Goal: Task Accomplishment & Management: Manage account settings

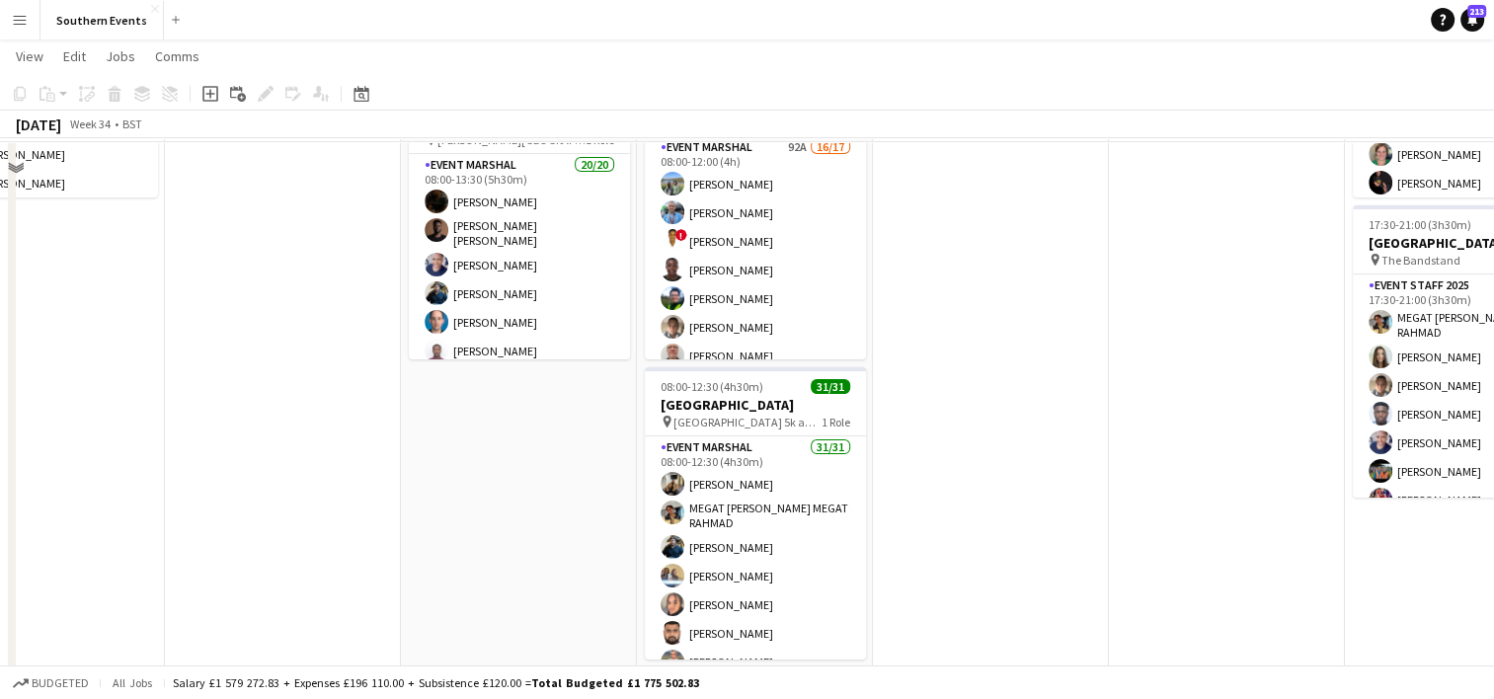
scroll to position [276, 0]
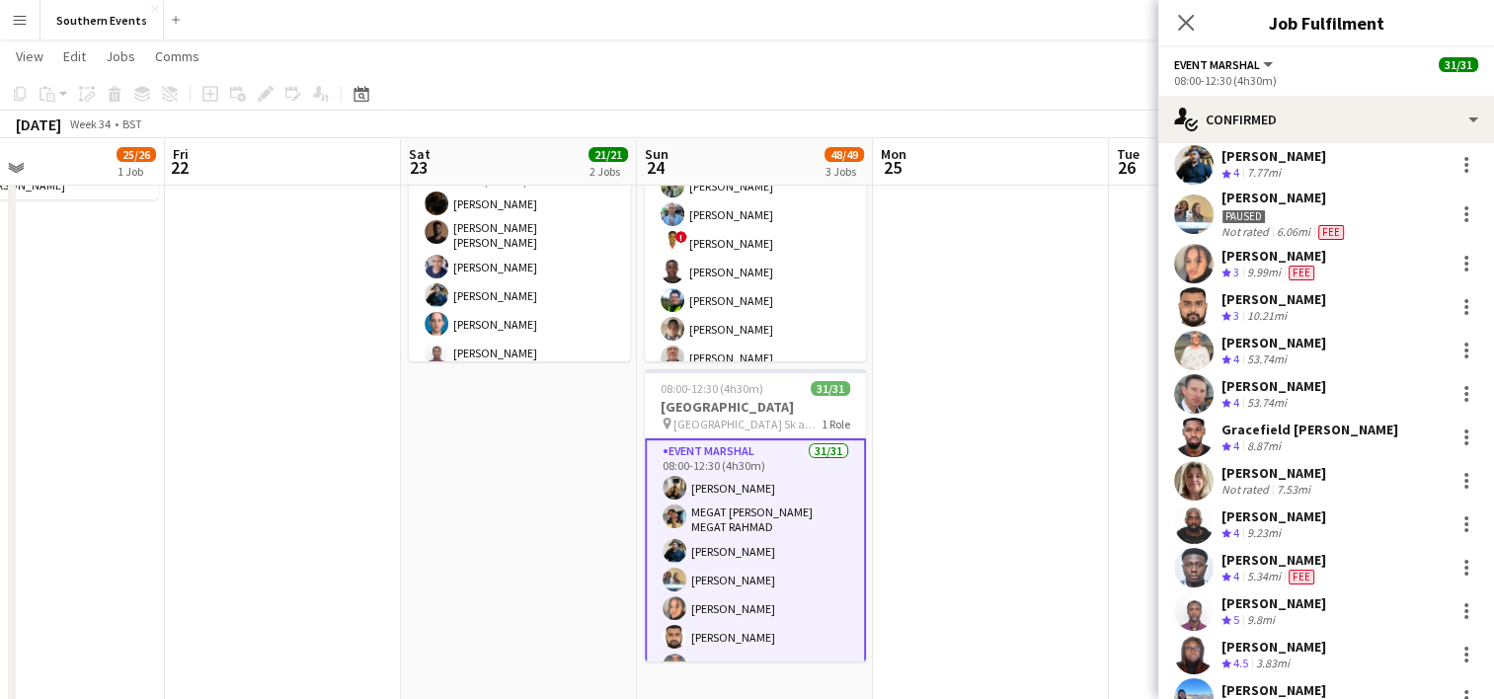
scroll to position [0, 0]
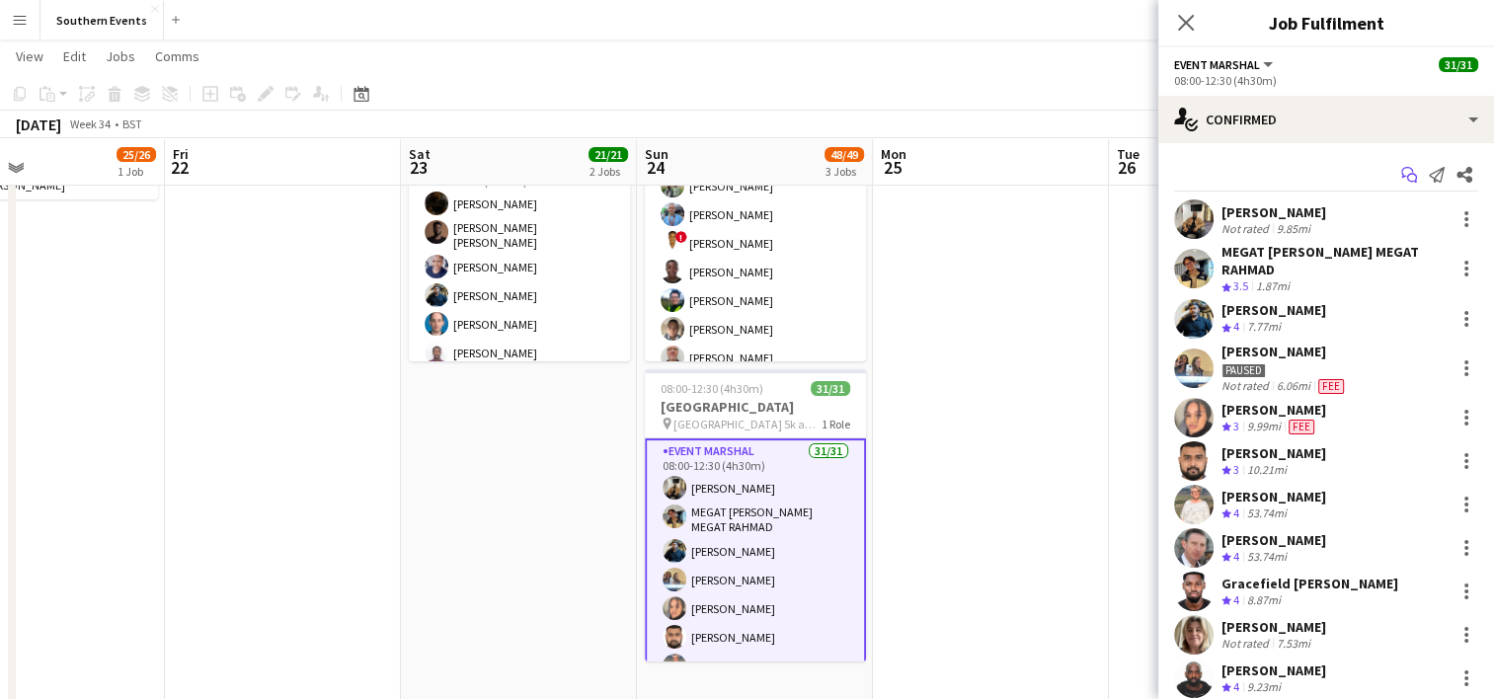
click at [1401, 168] on icon at bounding box center [1407, 172] width 12 height 11
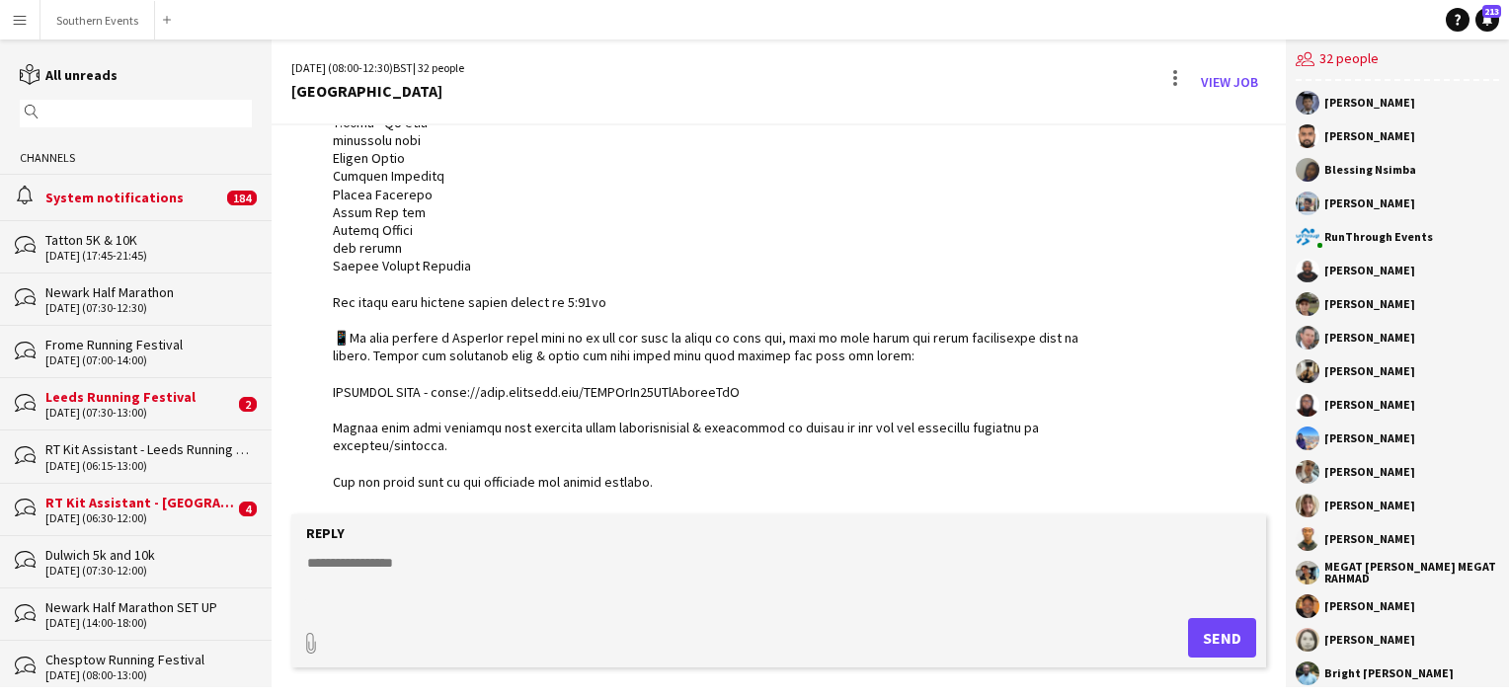
scroll to position [621, 0]
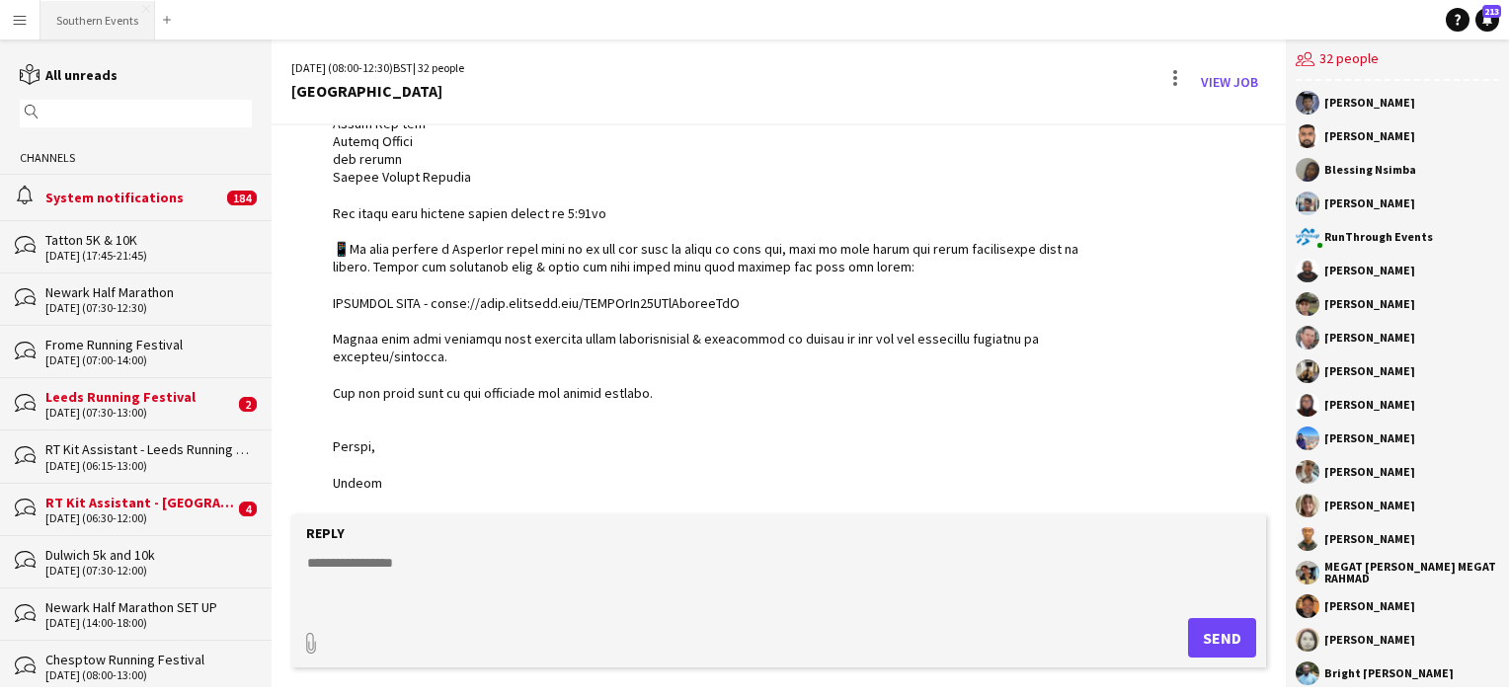
click at [113, 24] on button "Southern Events Close" at bounding box center [97, 20] width 115 height 39
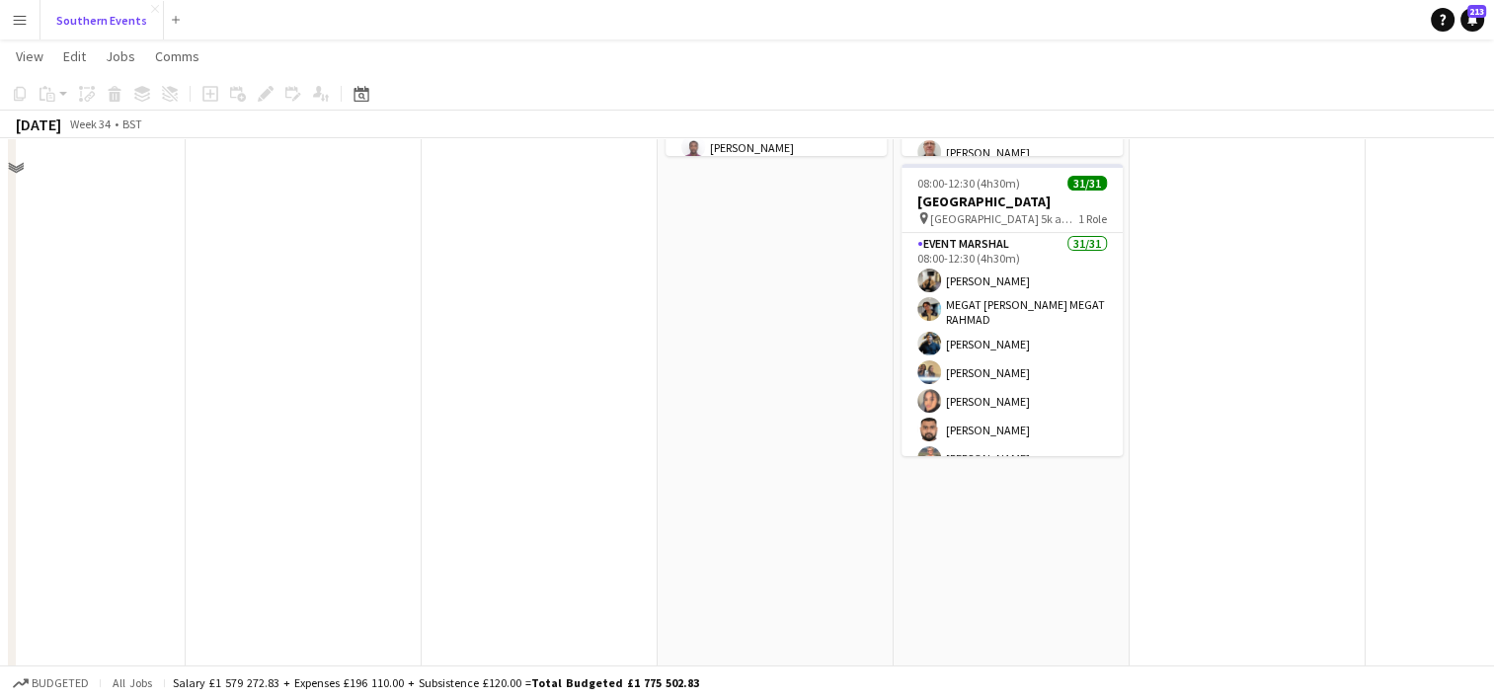
scroll to position [427, 0]
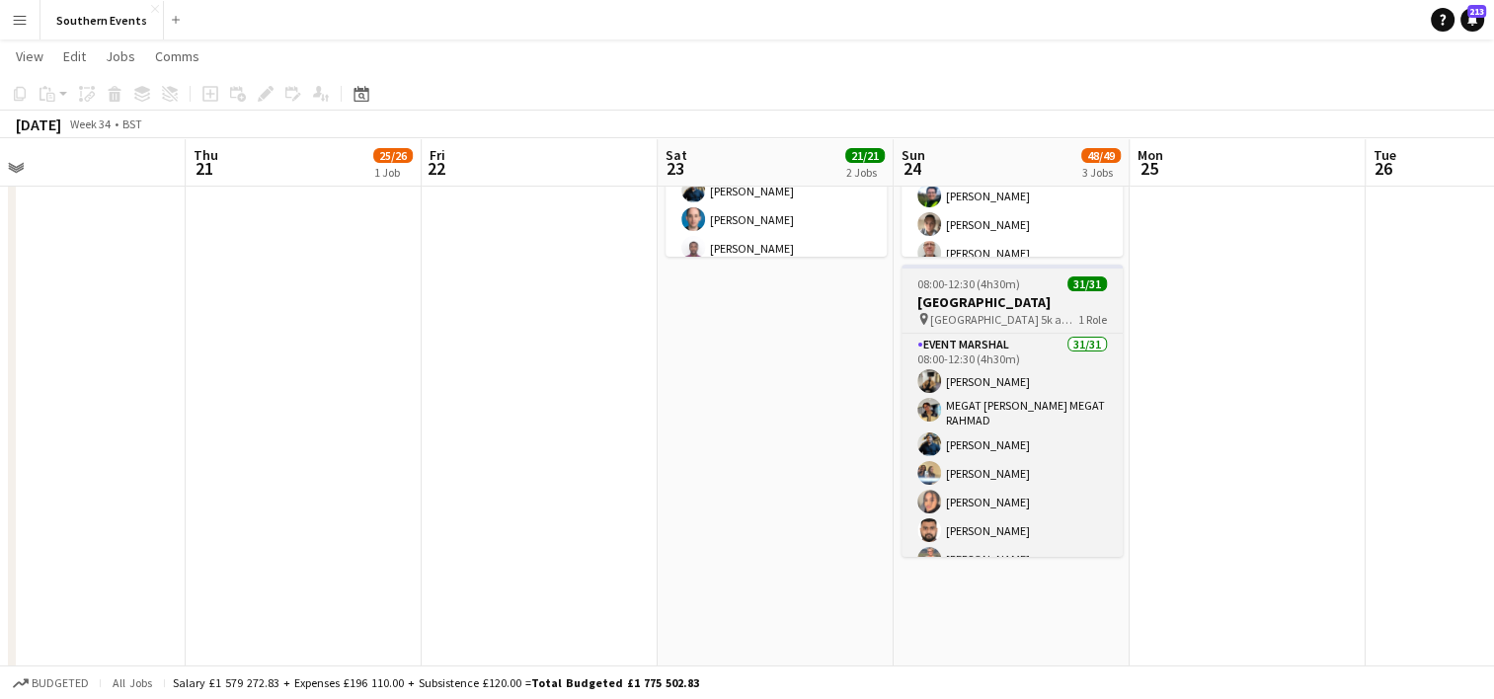
click at [994, 295] on h3 "[GEOGRAPHIC_DATA]" at bounding box center [1012, 302] width 221 height 18
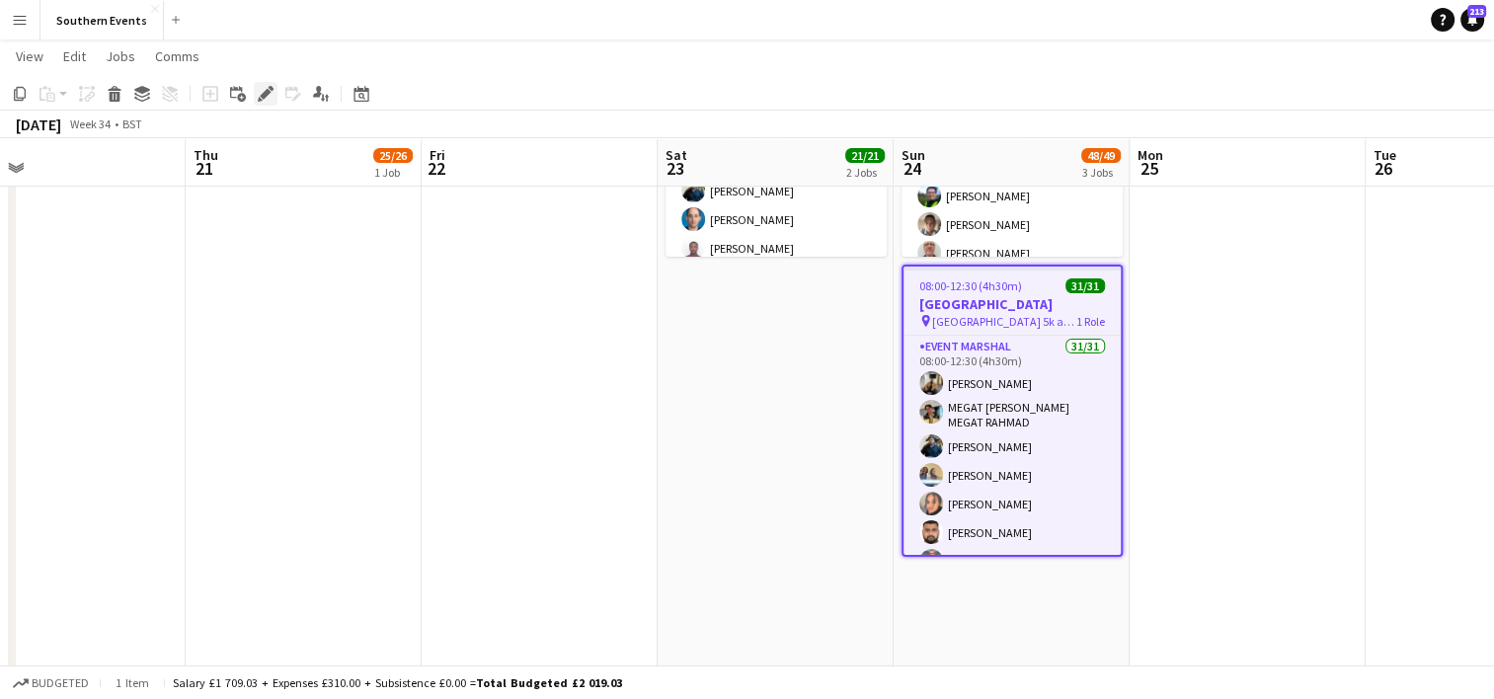
click at [257, 83] on div "Edit" at bounding box center [266, 94] width 24 height 24
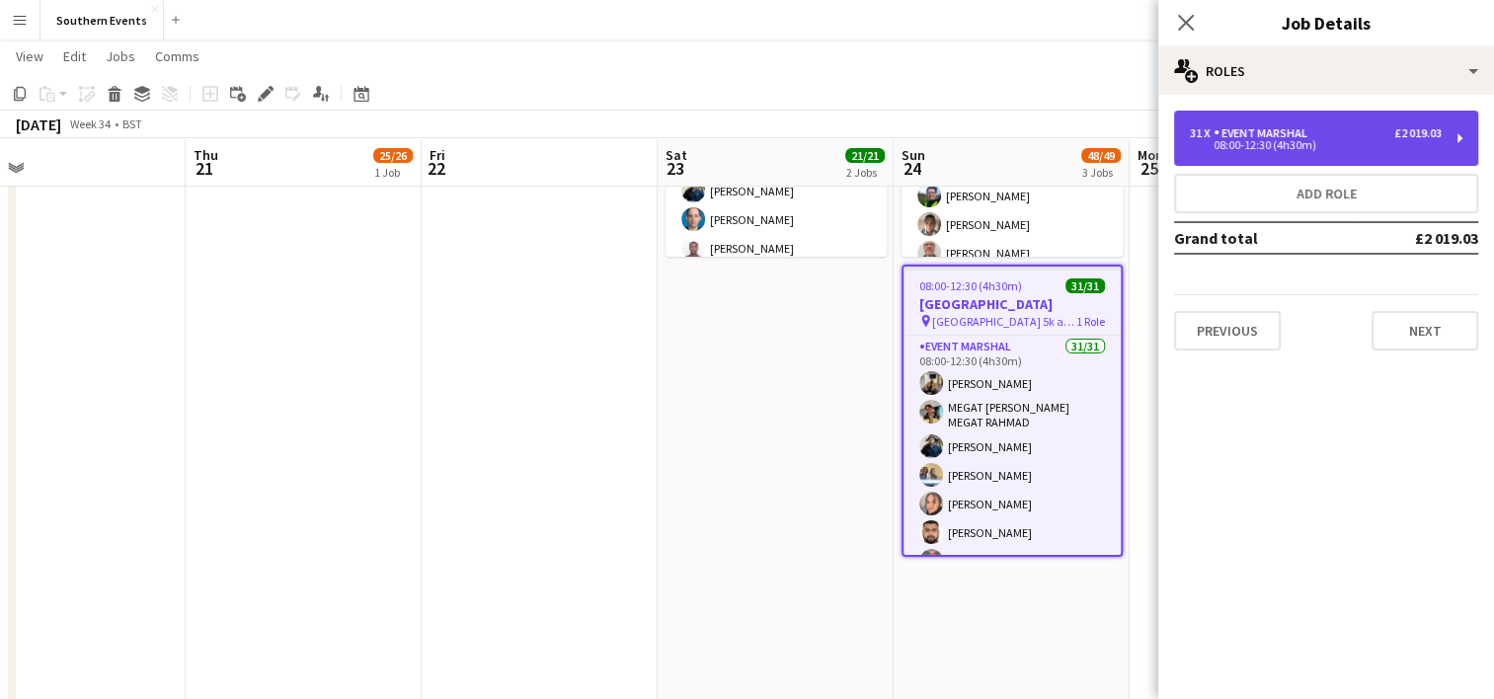
click at [1289, 149] on div "08:00-12:30 (4h30m)" at bounding box center [1316, 145] width 252 height 10
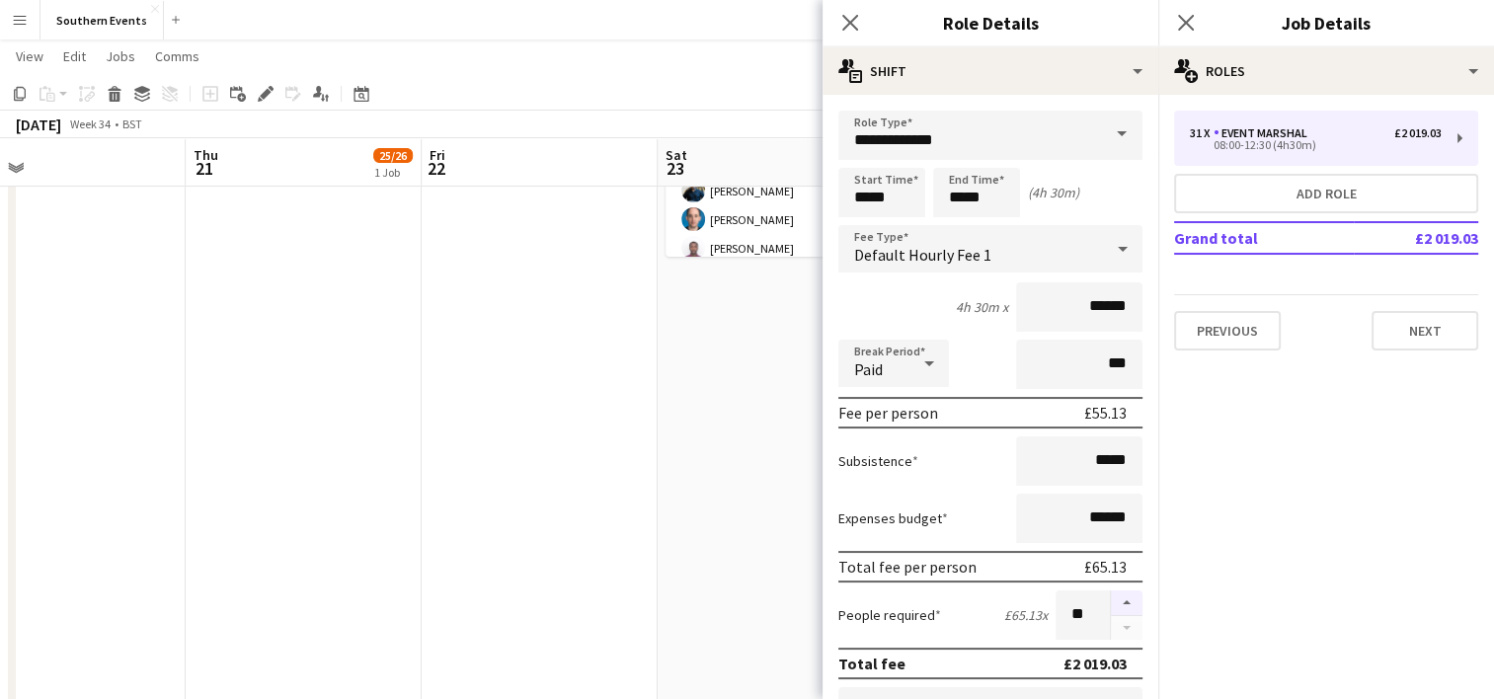
click at [1111, 600] on button "button" at bounding box center [1127, 603] width 32 height 26
type input "**"
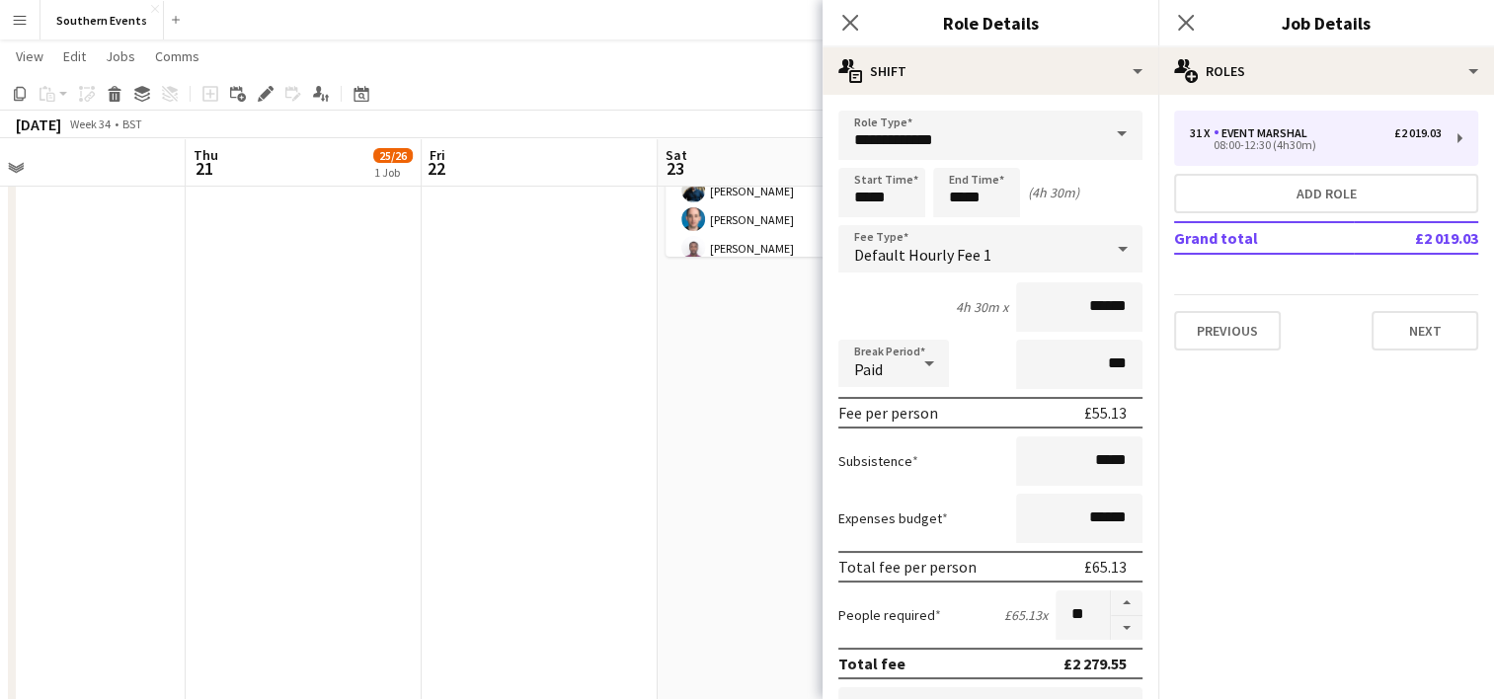
click at [762, 531] on app-date-cell "07:00-13:30 (6h30m) 1/1 RT Kit Assistant - [PERSON_NAME][GEOGRAPHIC_DATA] pin […" at bounding box center [776, 307] width 236 height 1024
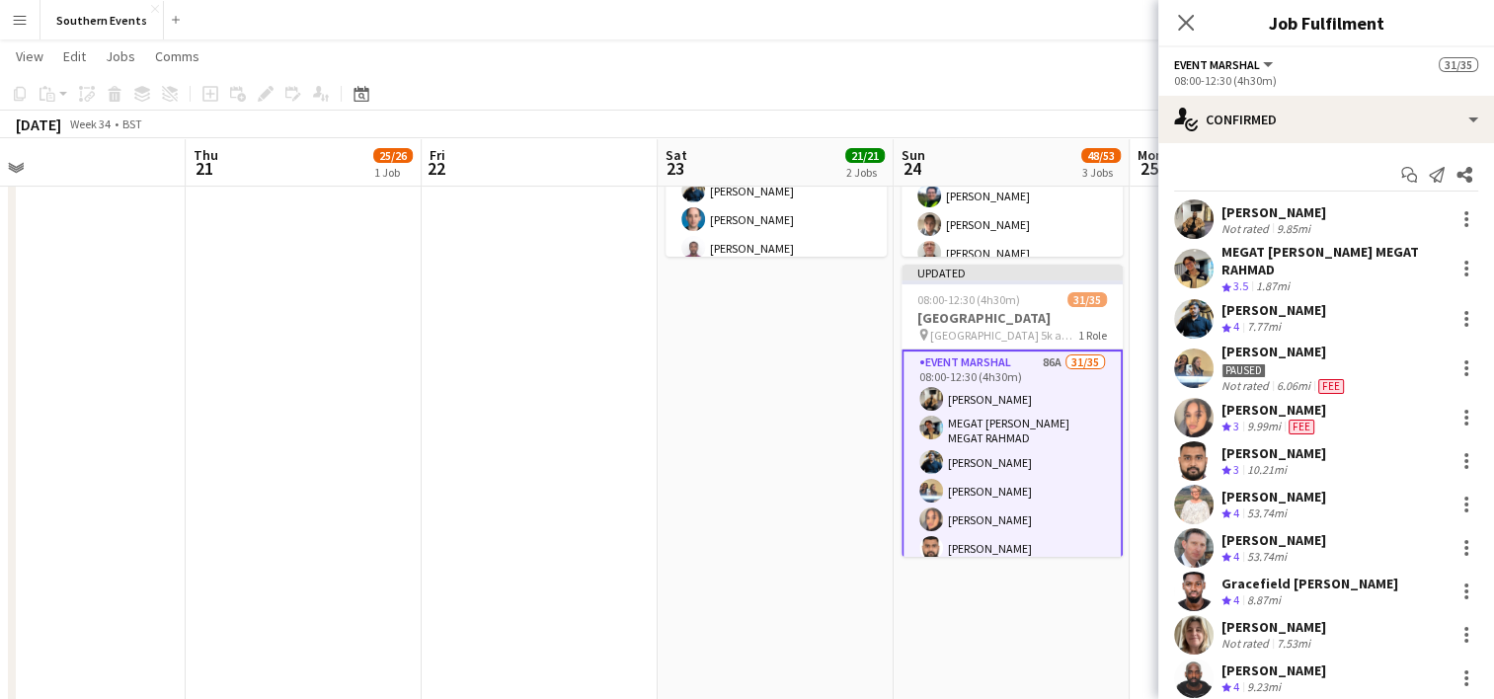
scroll to position [1108, 0]
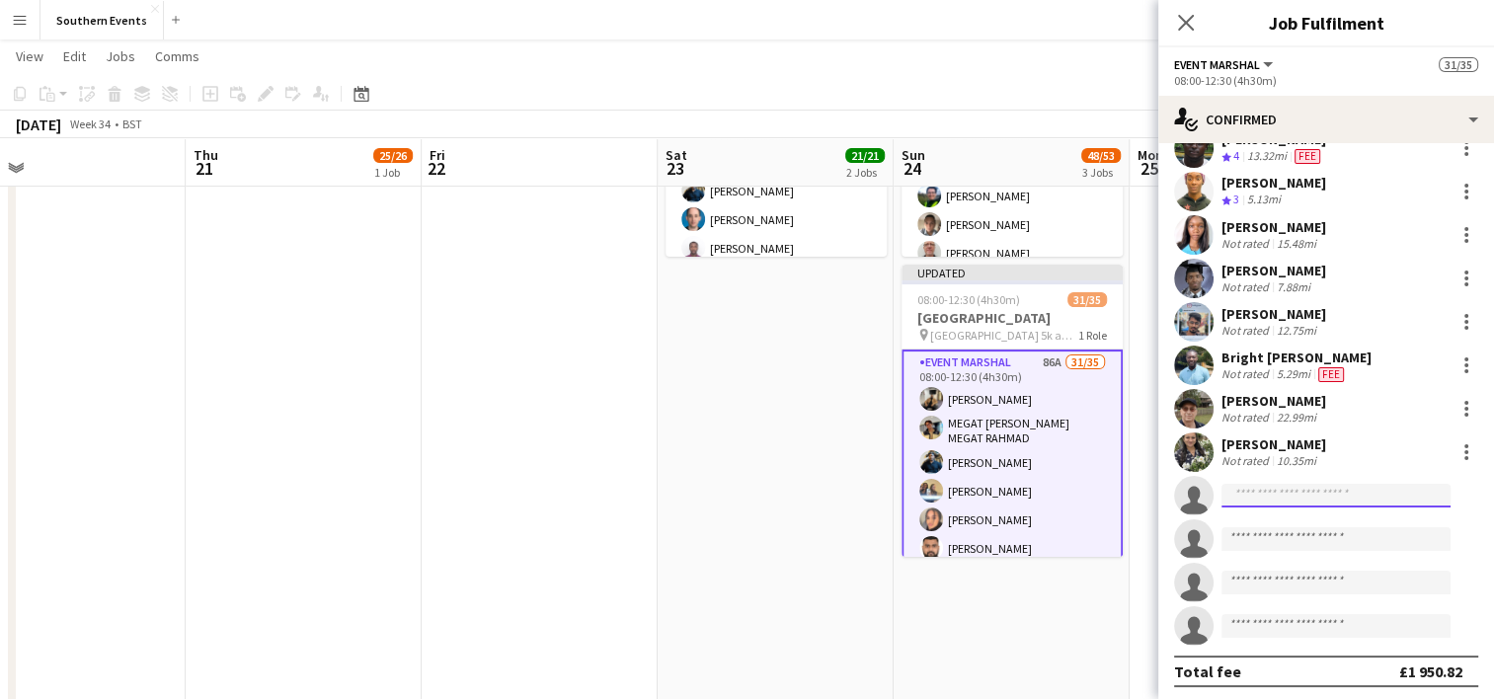
click at [1269, 490] on input at bounding box center [1335, 496] width 229 height 24
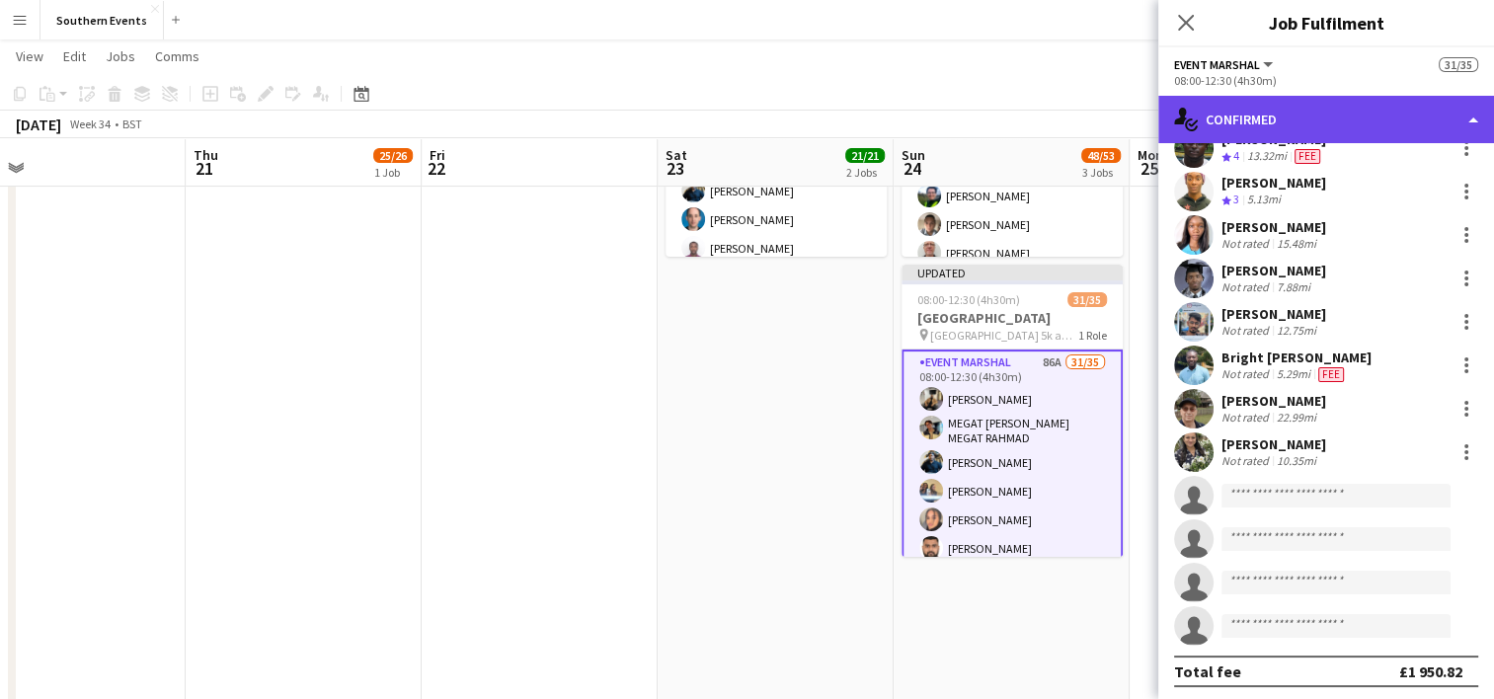
click at [1328, 118] on div "single-neutral-actions-check-2 Confirmed" at bounding box center [1326, 119] width 336 height 47
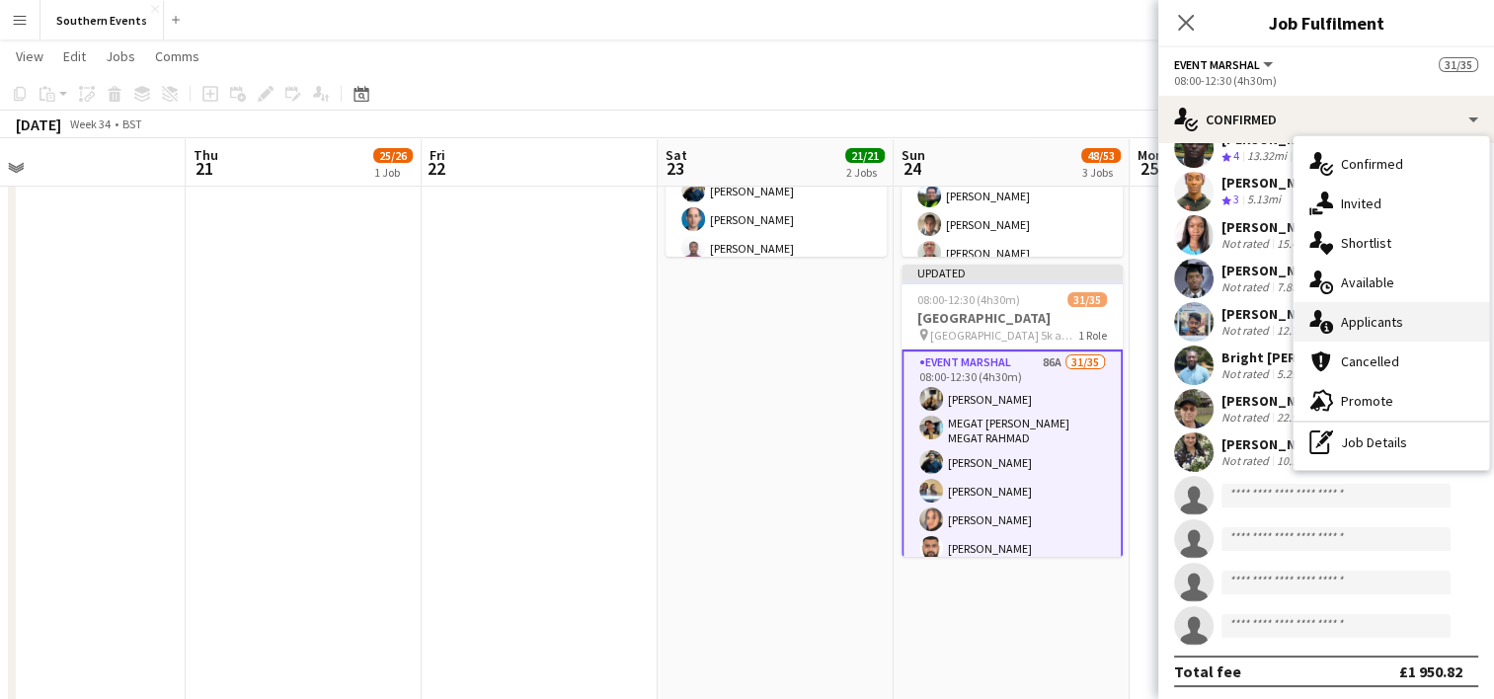
click at [1363, 328] on div "single-neutral-actions-information Applicants" at bounding box center [1392, 321] width 196 height 39
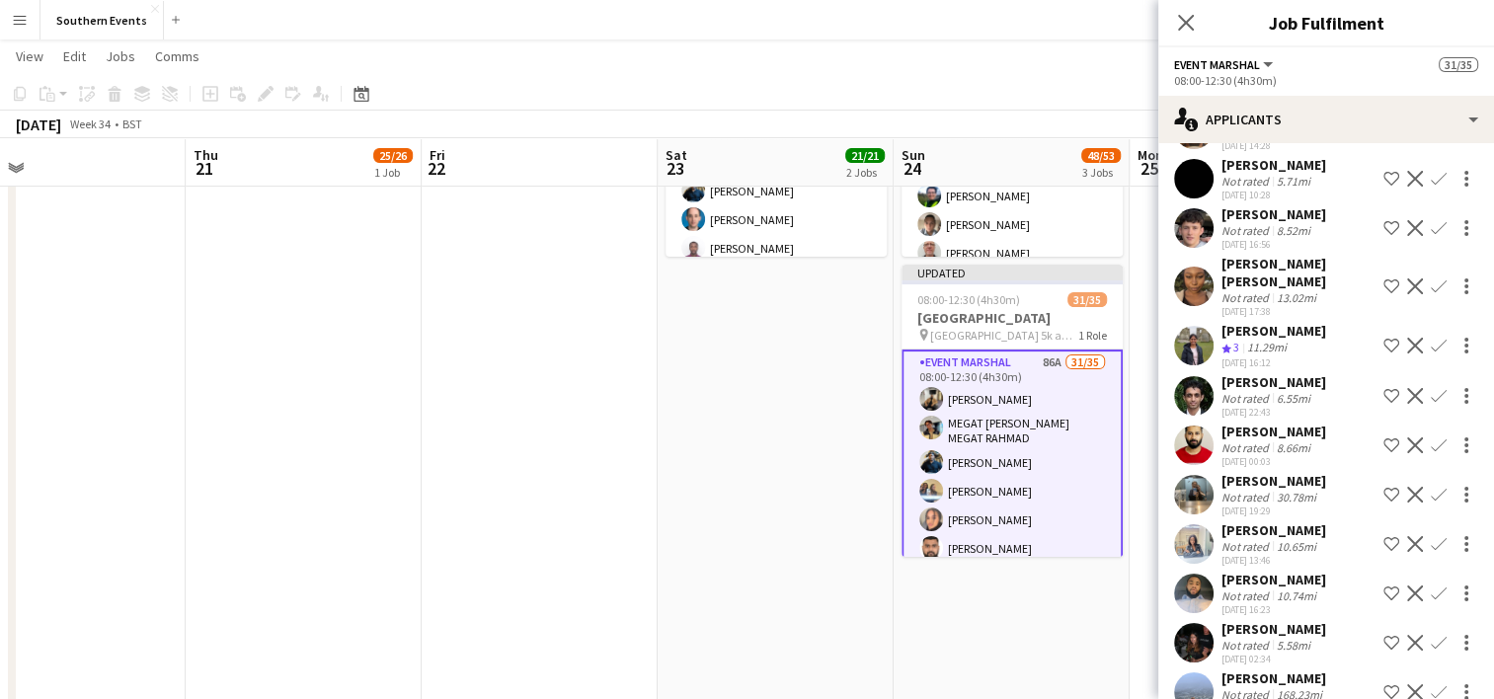
scroll to position [1142, 0]
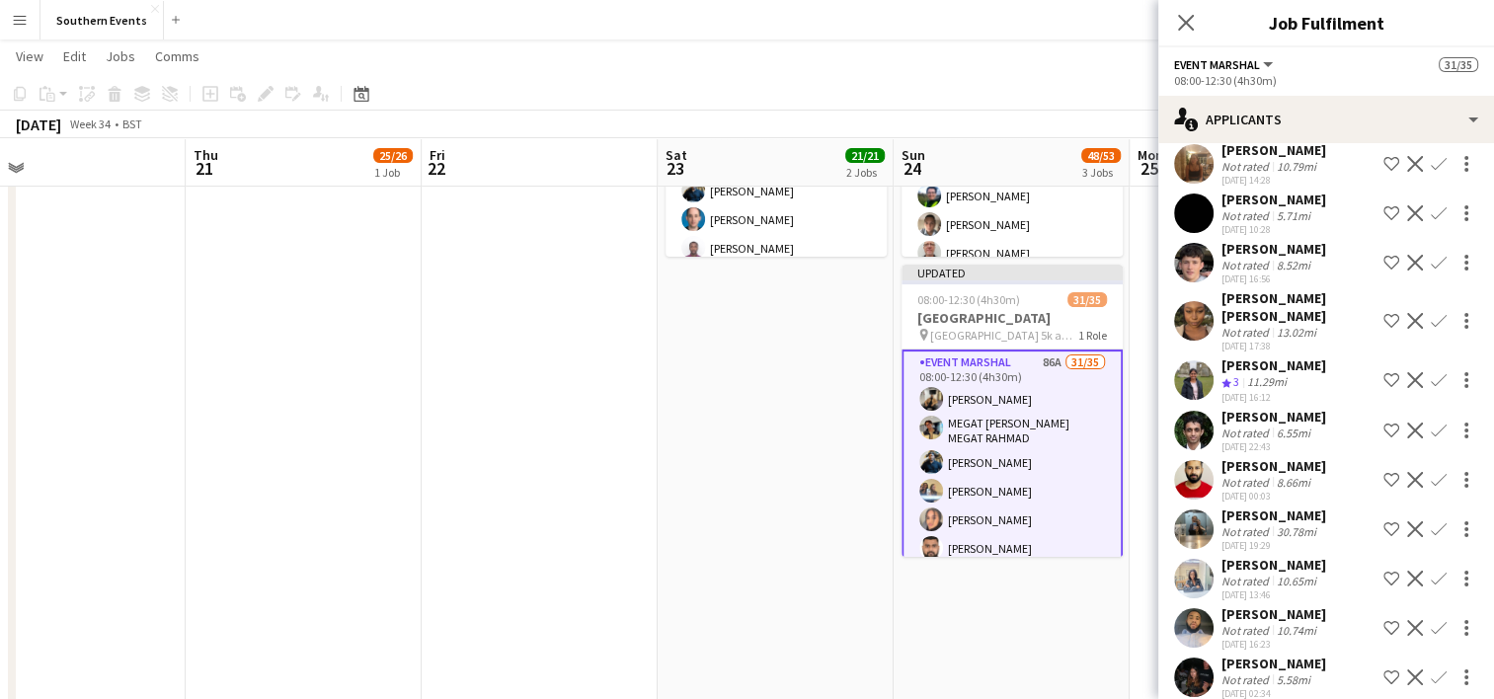
click at [1431, 384] on app-icon "Confirm" at bounding box center [1439, 380] width 16 height 16
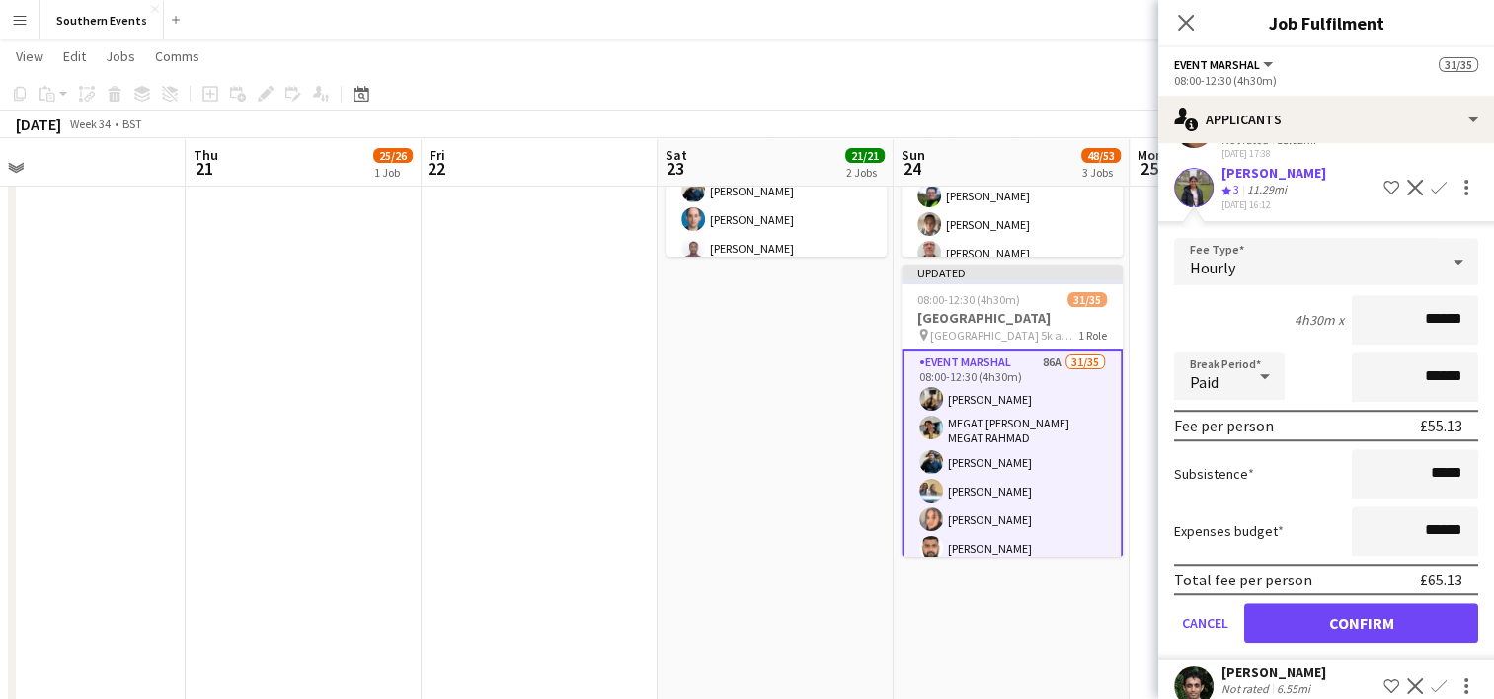
scroll to position [1336, 0]
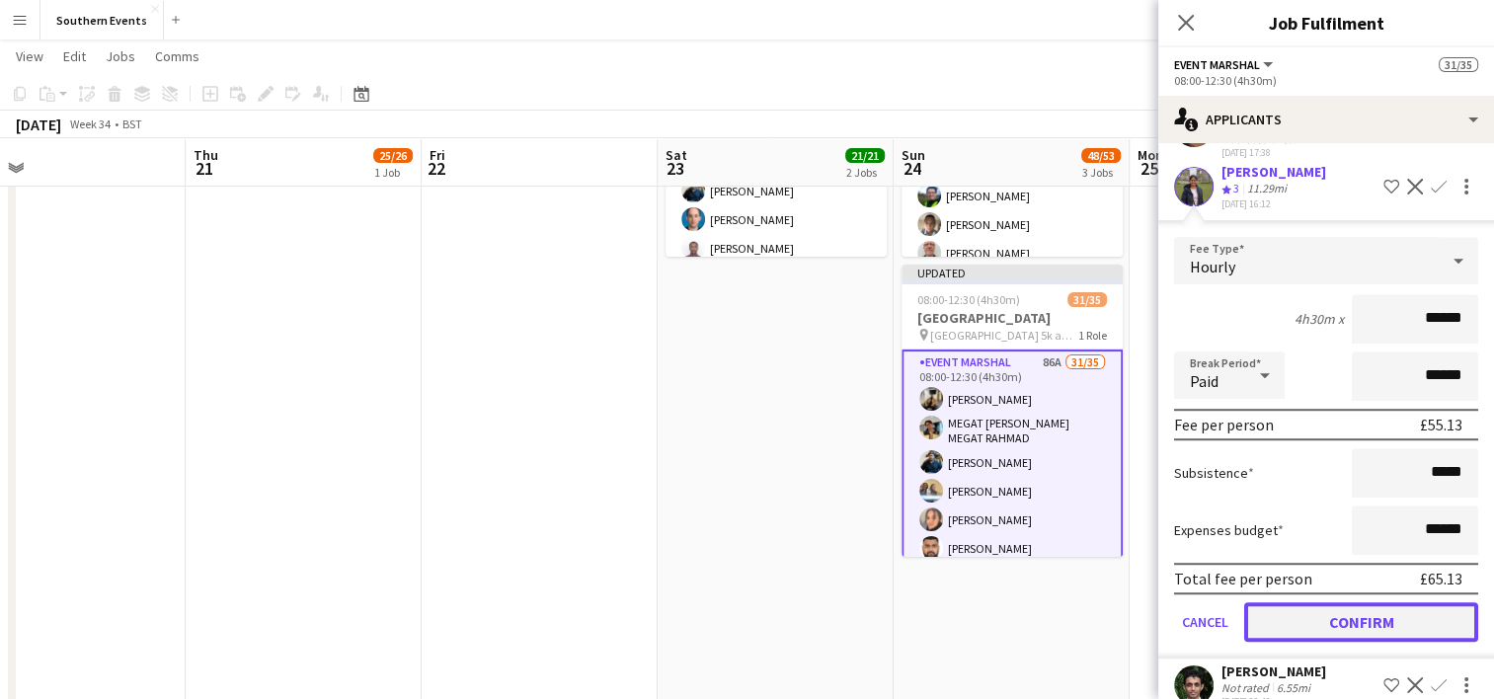
click at [1331, 636] on button "Confirm" at bounding box center [1361, 621] width 234 height 39
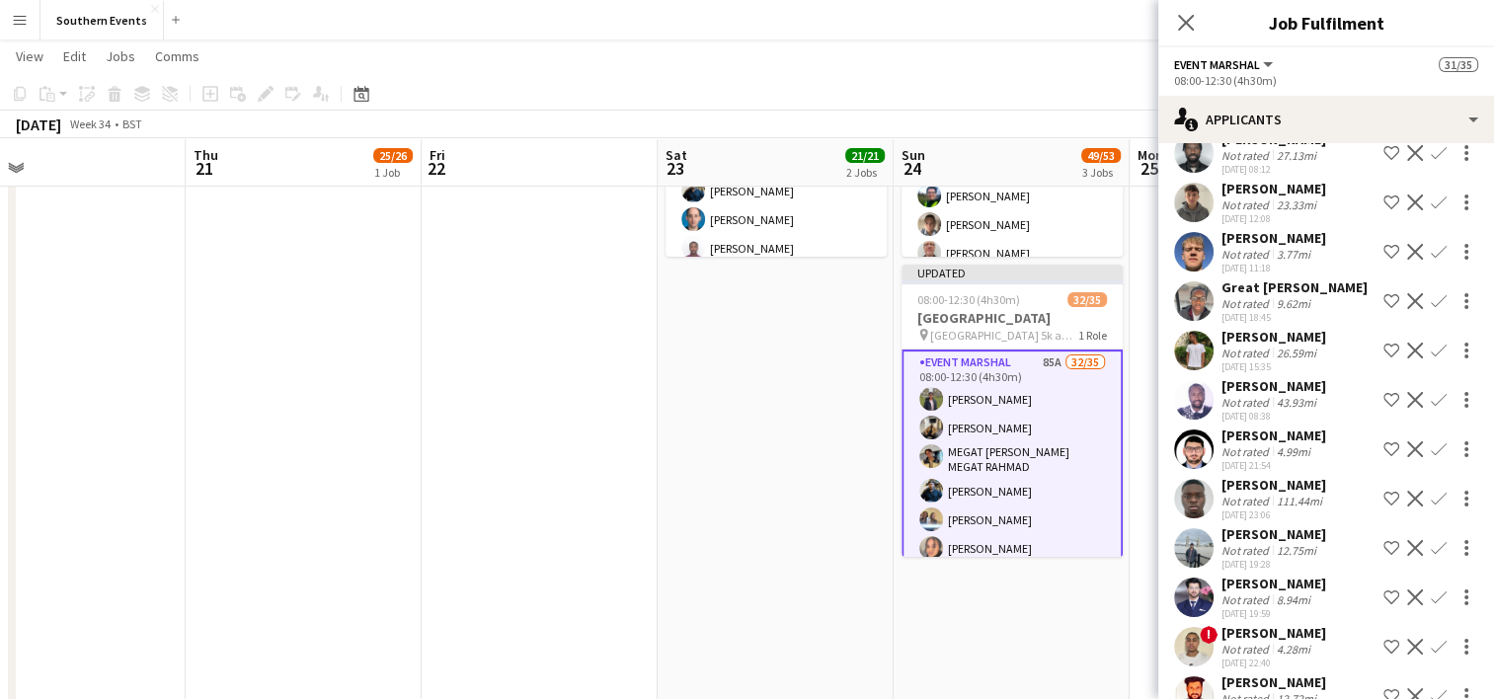
scroll to position [3420, 0]
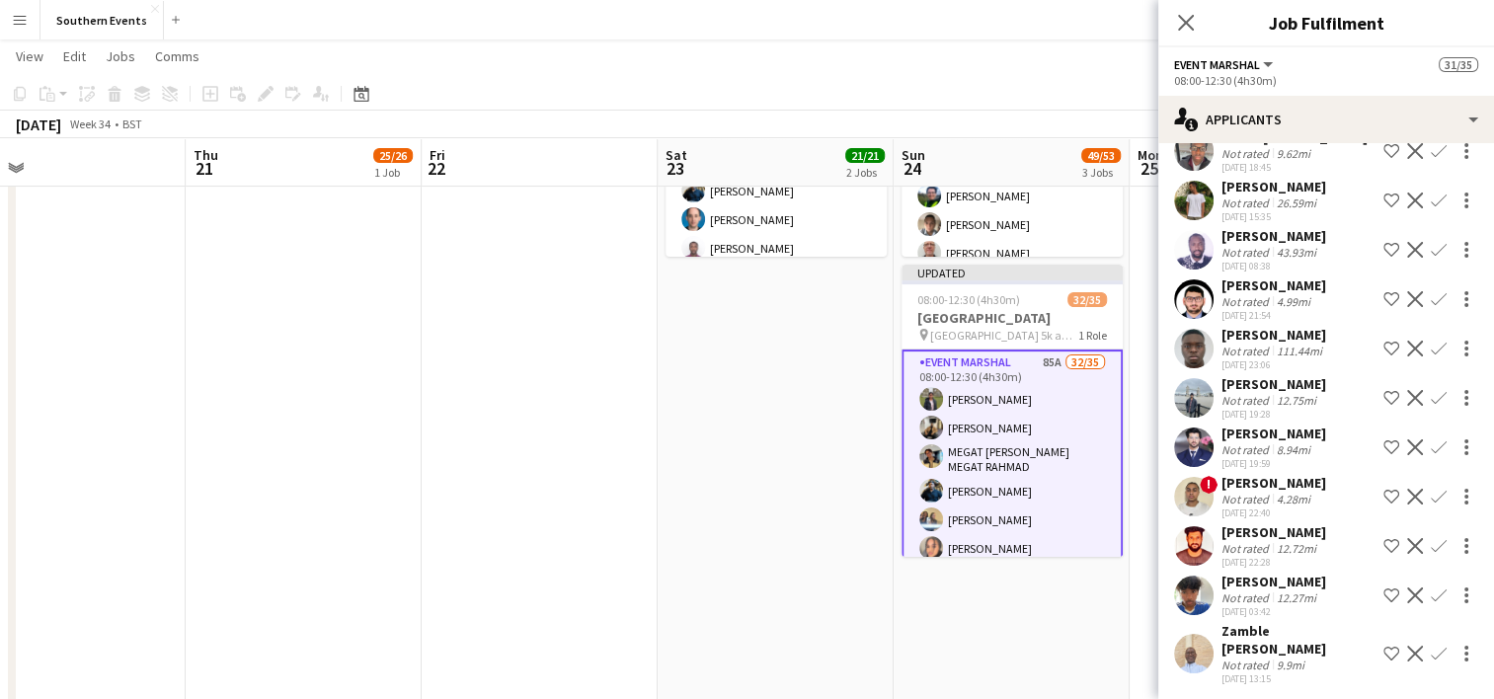
click at [1431, 439] on app-icon "Confirm" at bounding box center [1439, 447] width 16 height 16
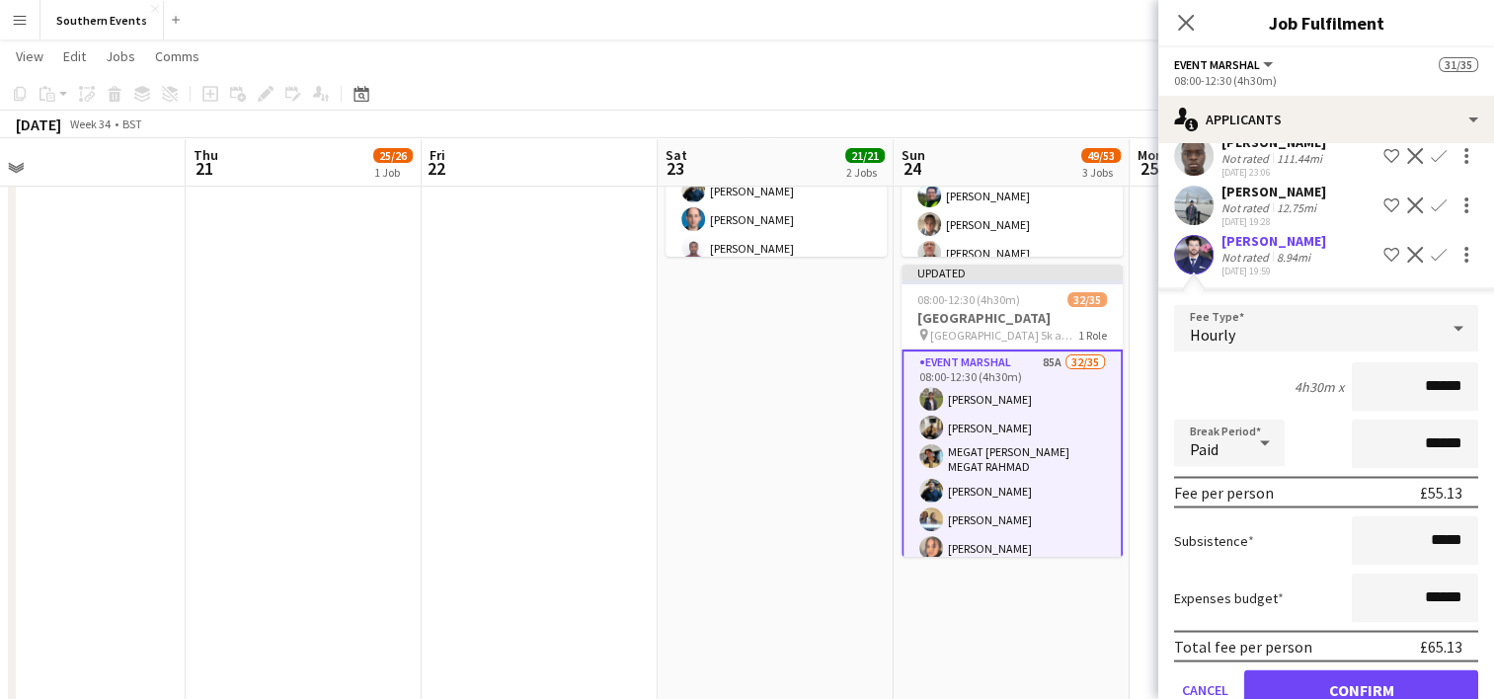
scroll to position [3614, 0]
click at [1308, 672] on button "Confirm" at bounding box center [1361, 687] width 234 height 39
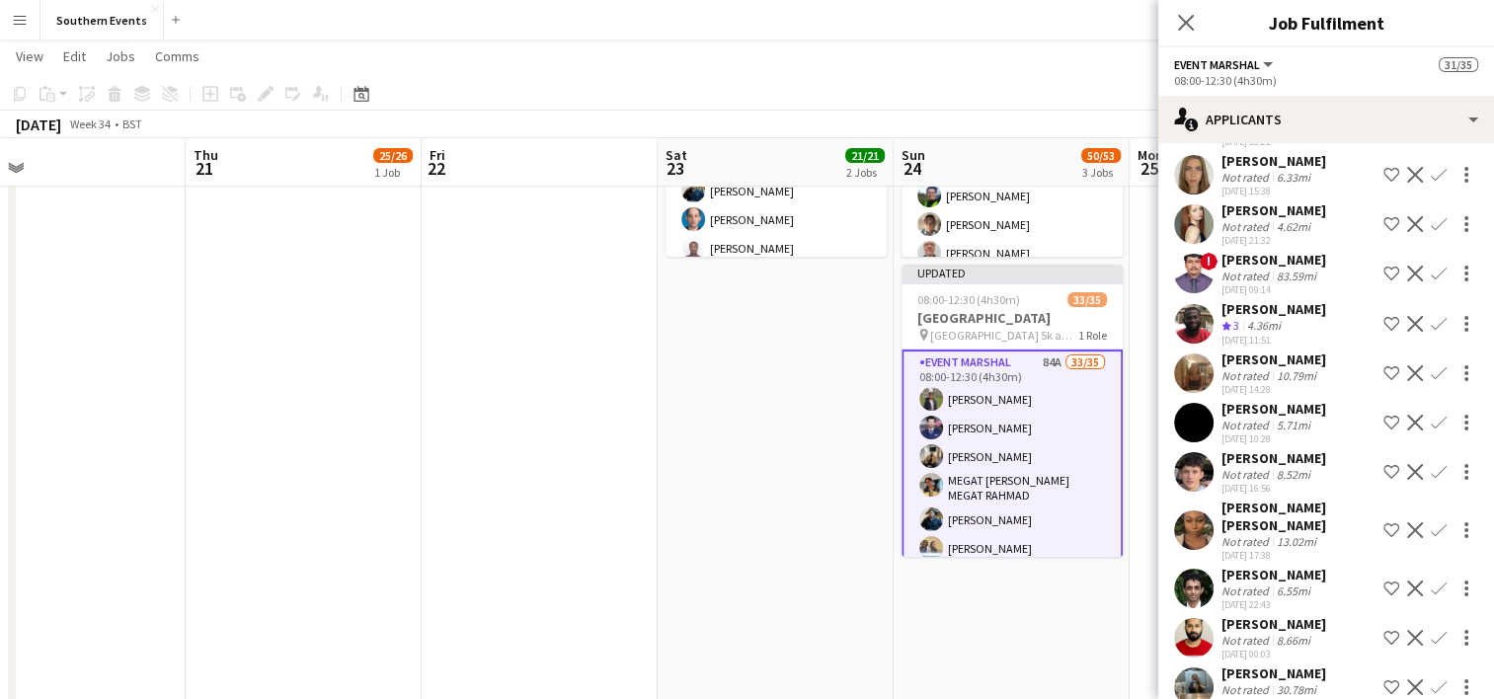
scroll to position [914, 0]
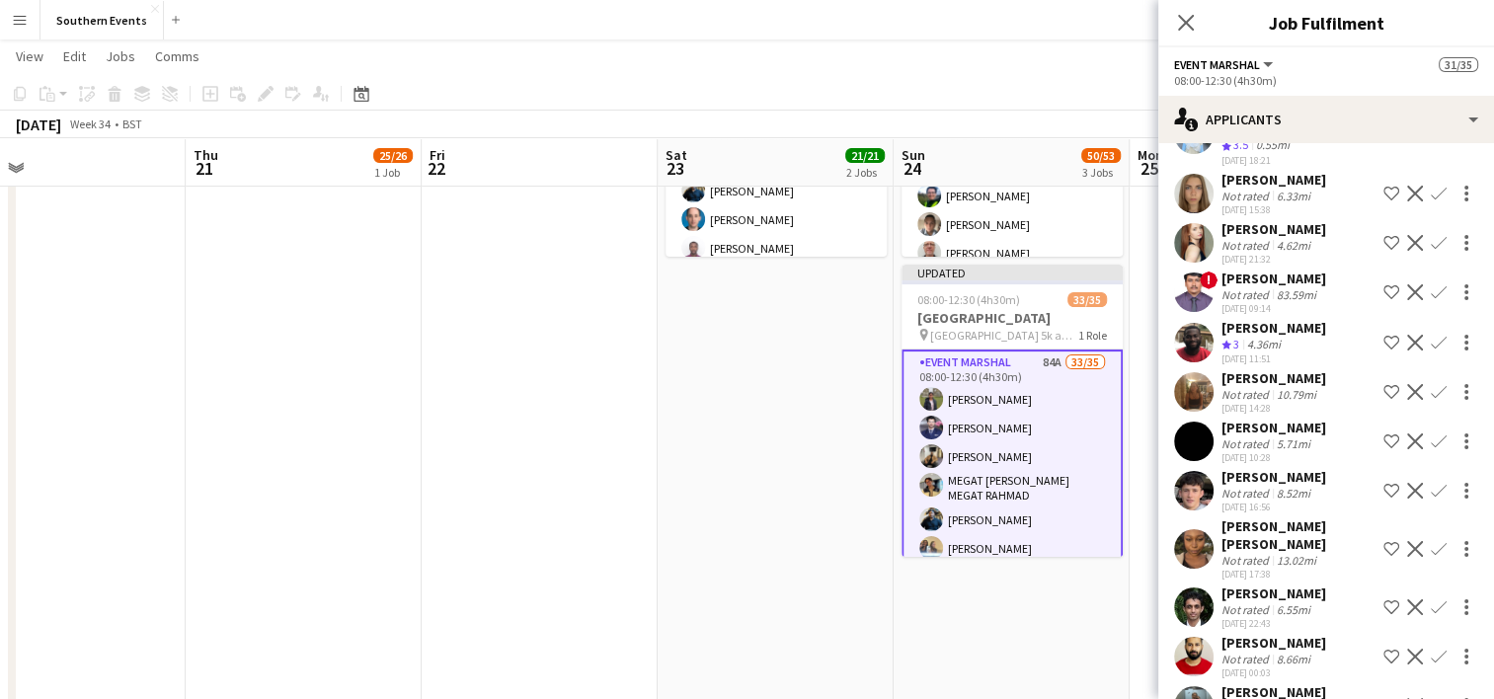
click at [1199, 345] on app-user-avatar at bounding box center [1193, 342] width 39 height 39
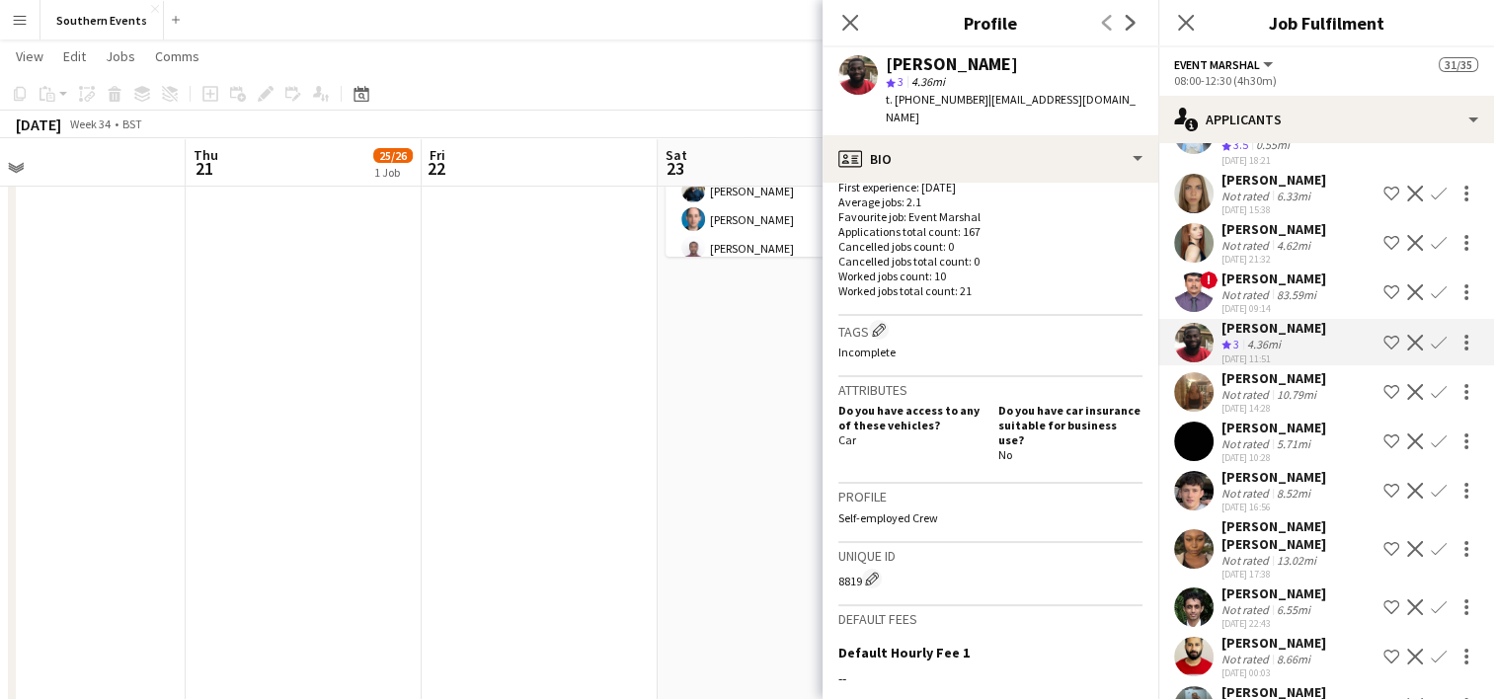
scroll to position [516, 0]
click at [850, 22] on icon at bounding box center [849, 22] width 19 height 19
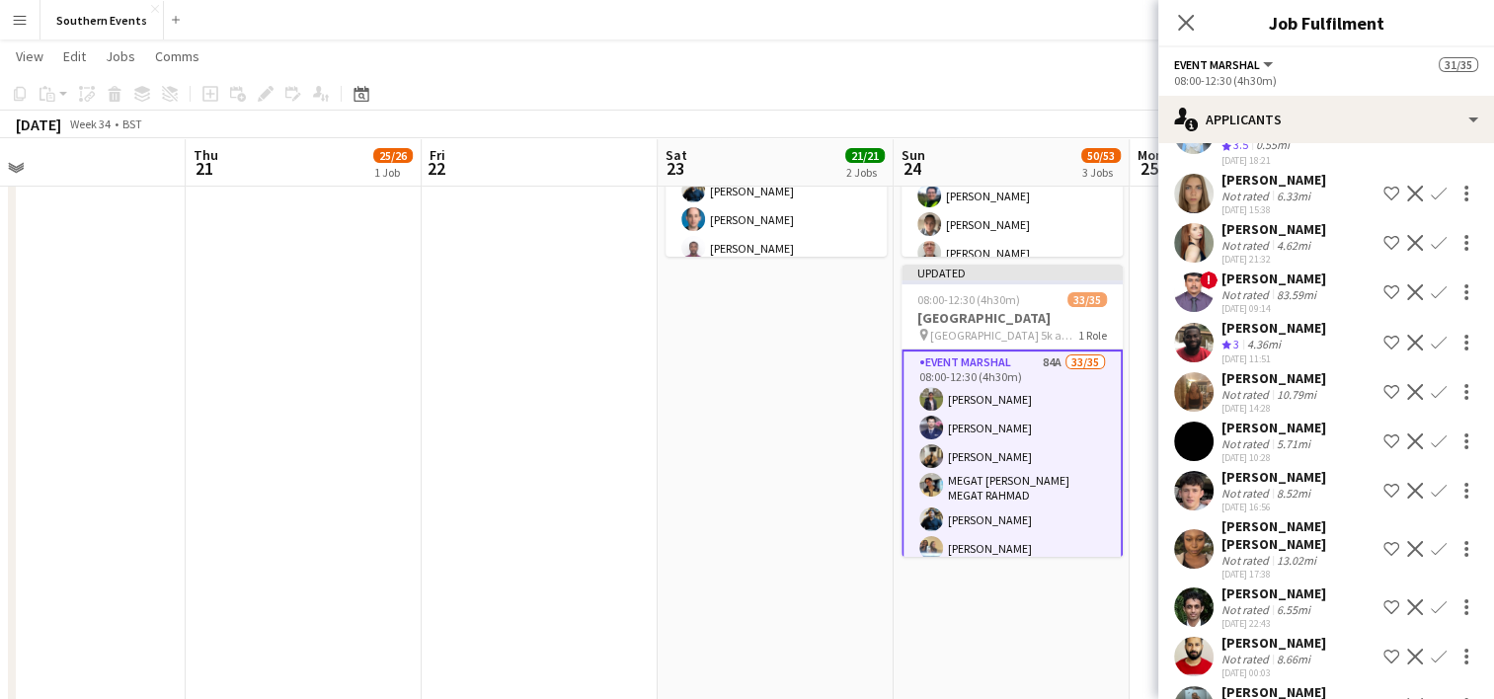
click at [1431, 349] on app-icon "Confirm" at bounding box center [1439, 343] width 16 height 16
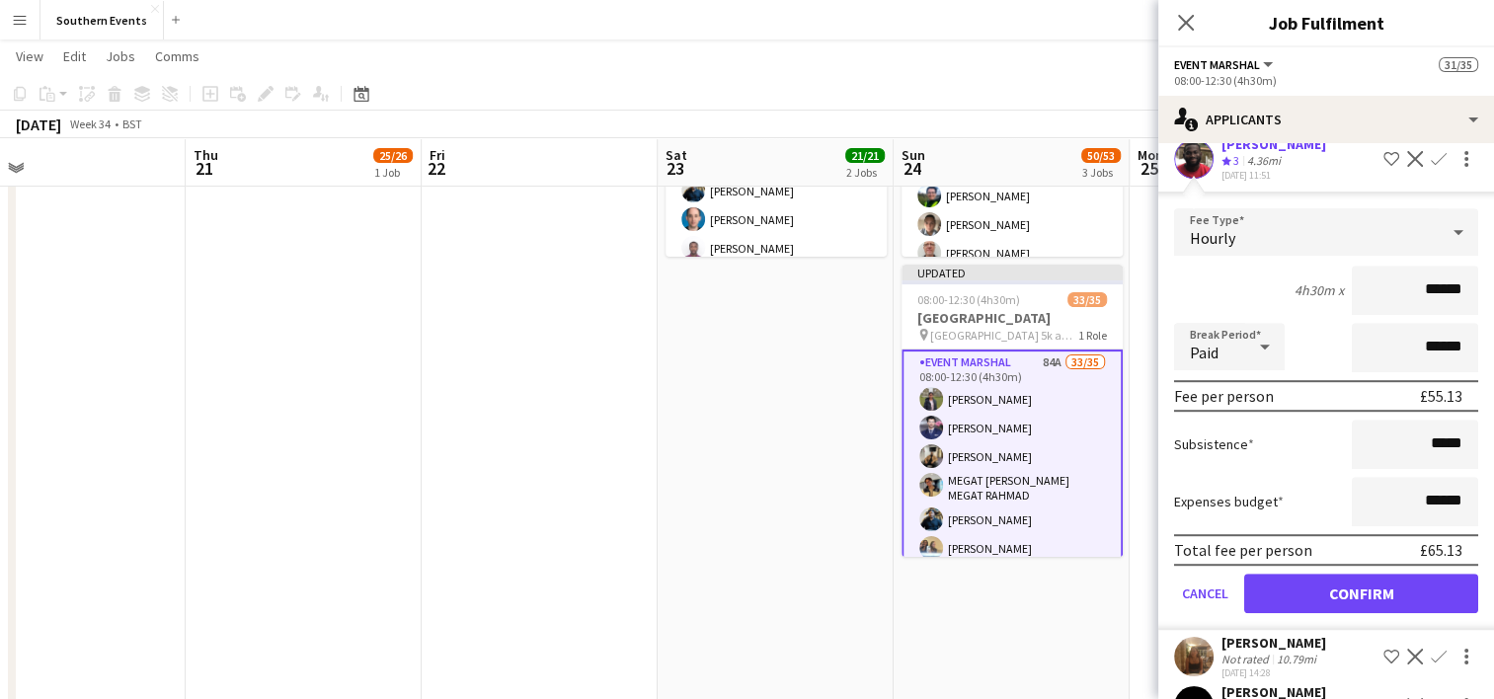
scroll to position [1104, 0]
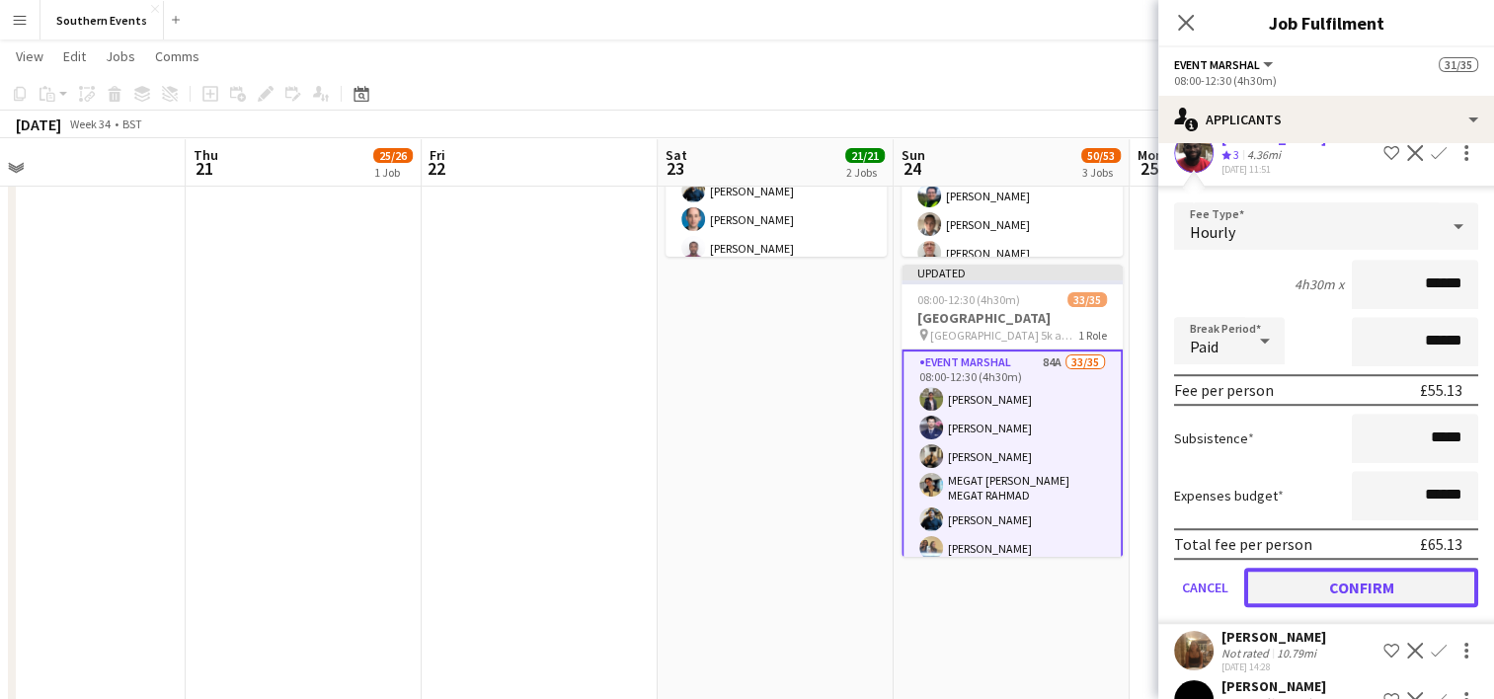
click at [1306, 598] on button "Confirm" at bounding box center [1361, 587] width 234 height 39
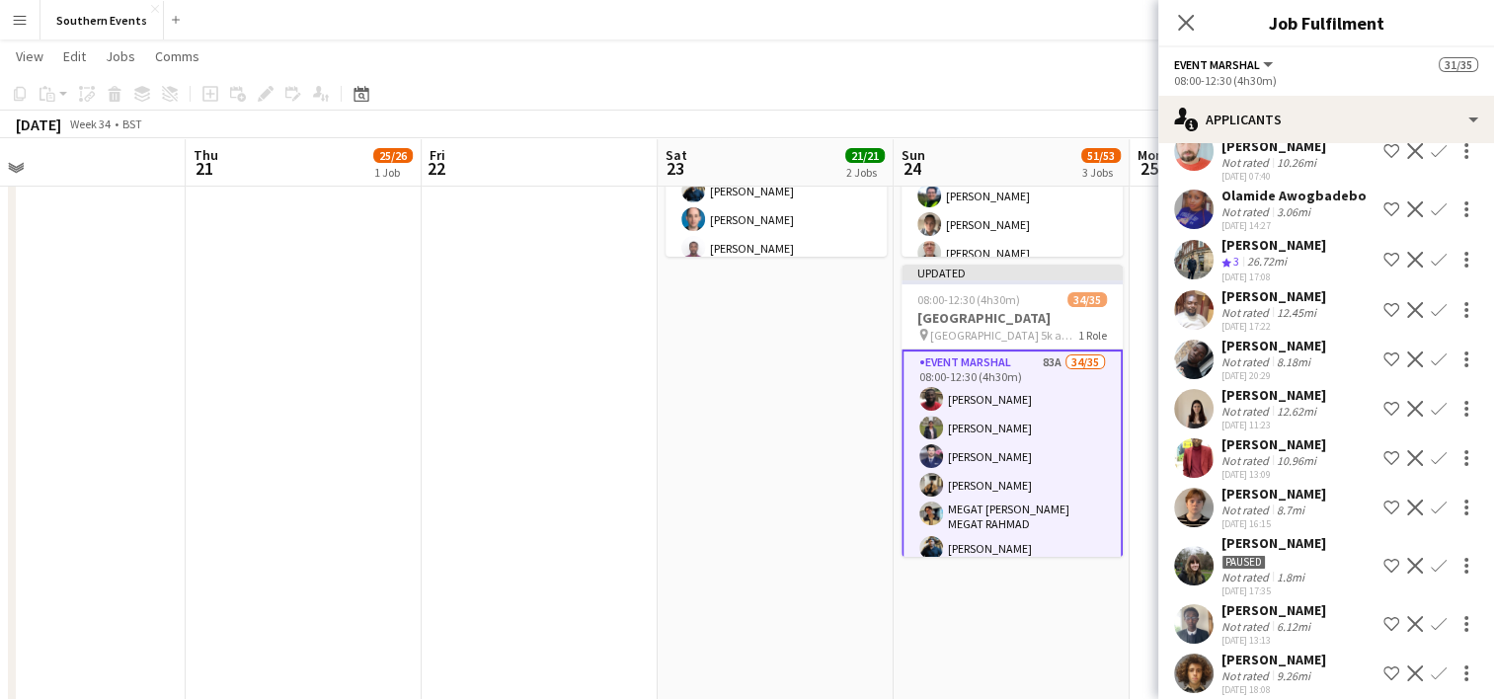
scroll to position [352, 0]
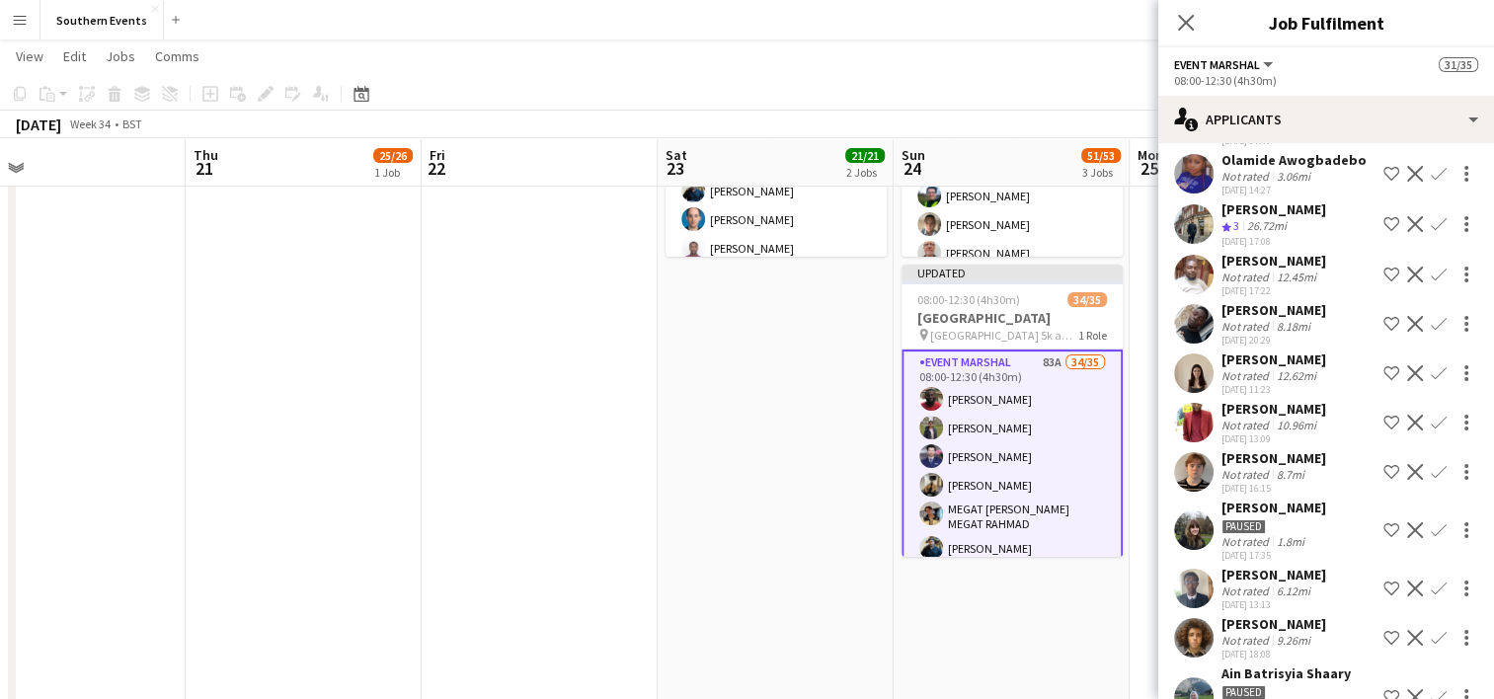
click at [1193, 224] on app-user-avatar at bounding box center [1193, 223] width 39 height 39
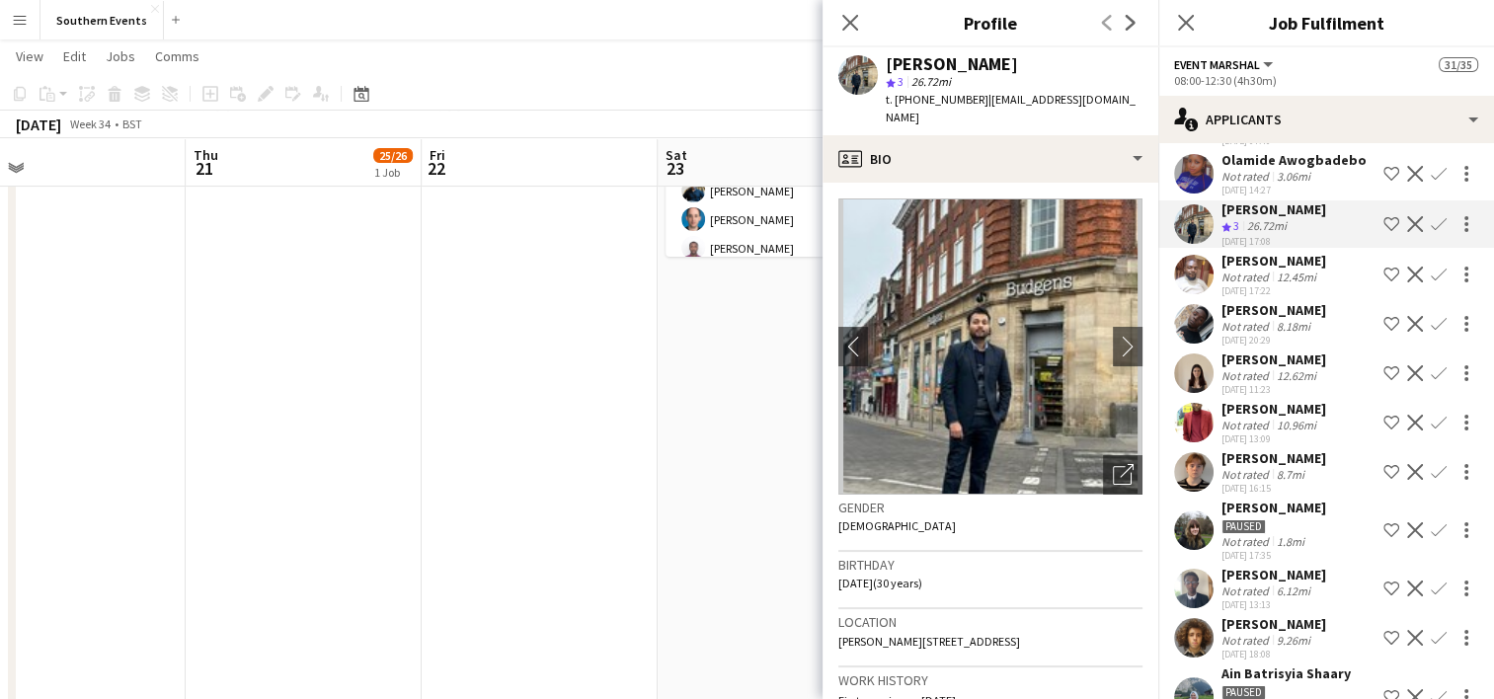
click at [1431, 227] on app-icon "Confirm" at bounding box center [1439, 224] width 16 height 16
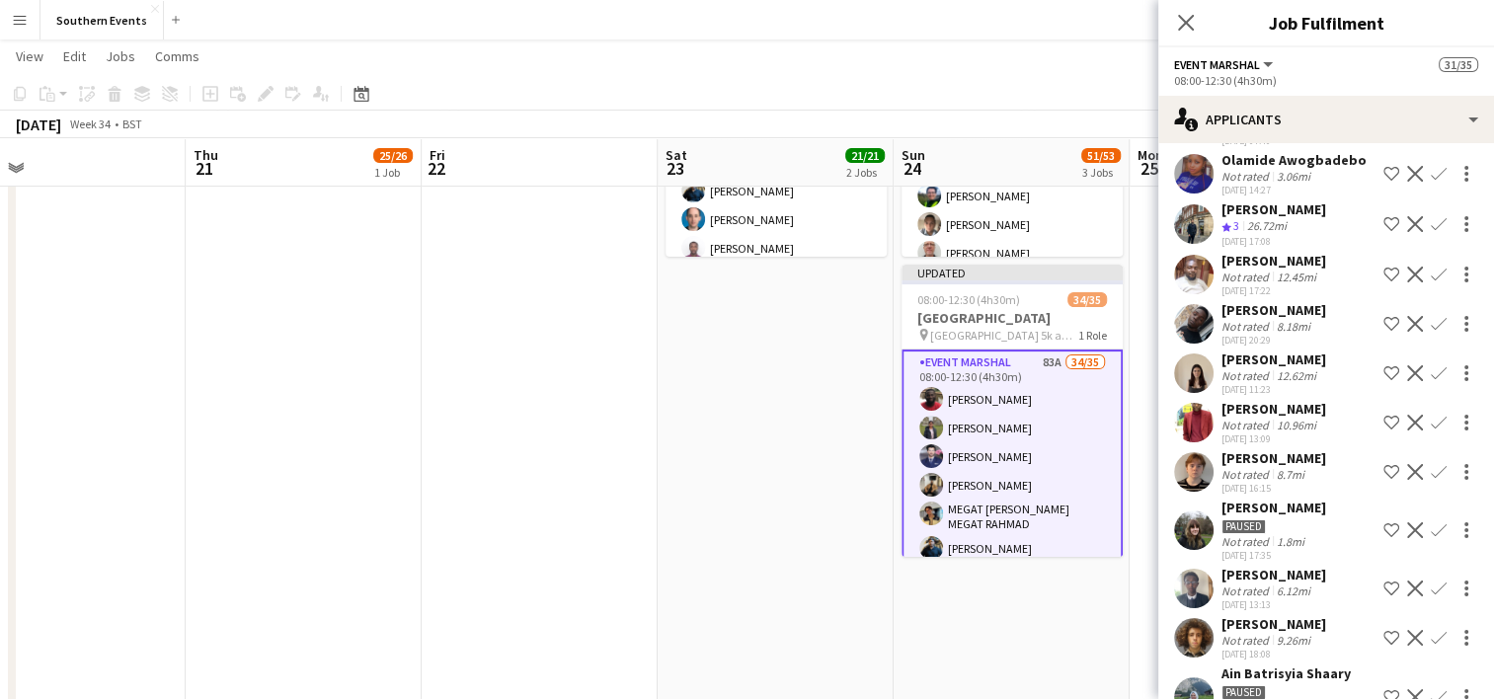
click at [1431, 227] on app-icon "Confirm" at bounding box center [1439, 224] width 16 height 16
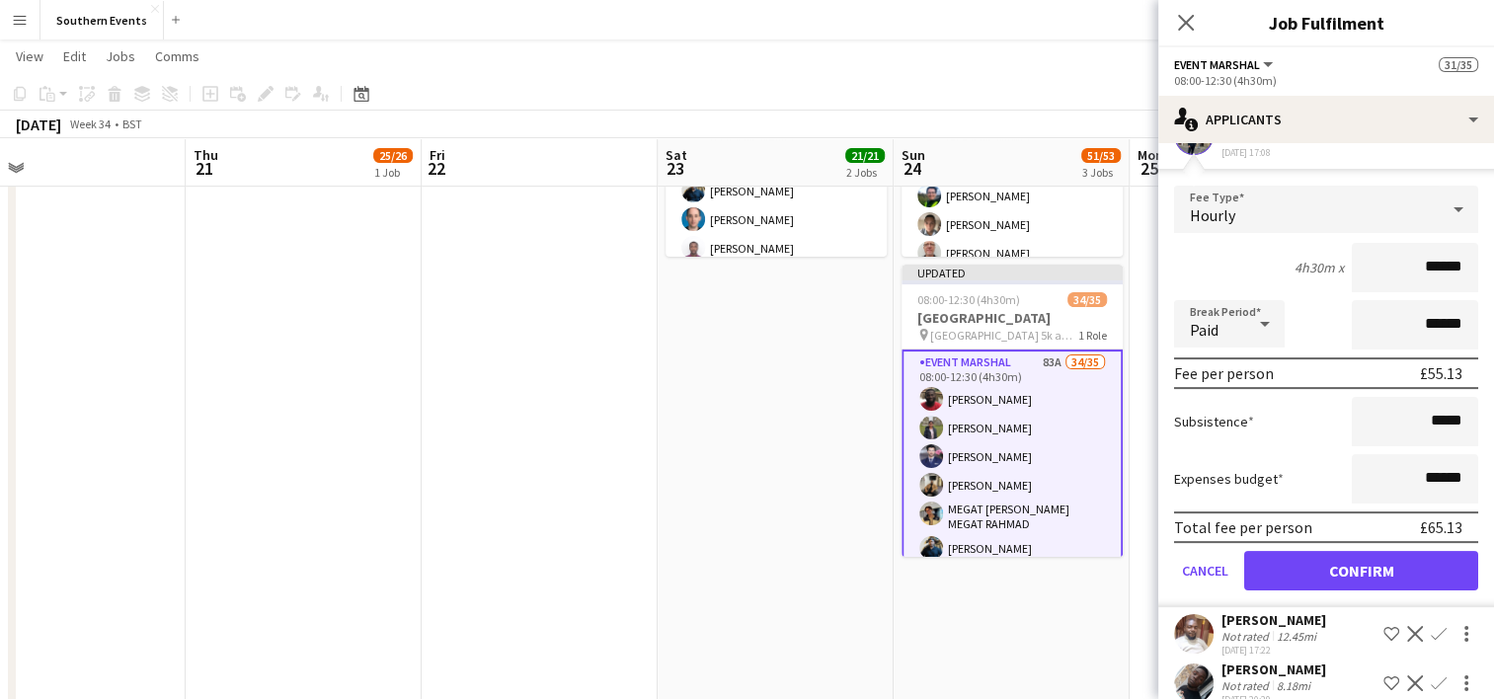
scroll to position [445, 0]
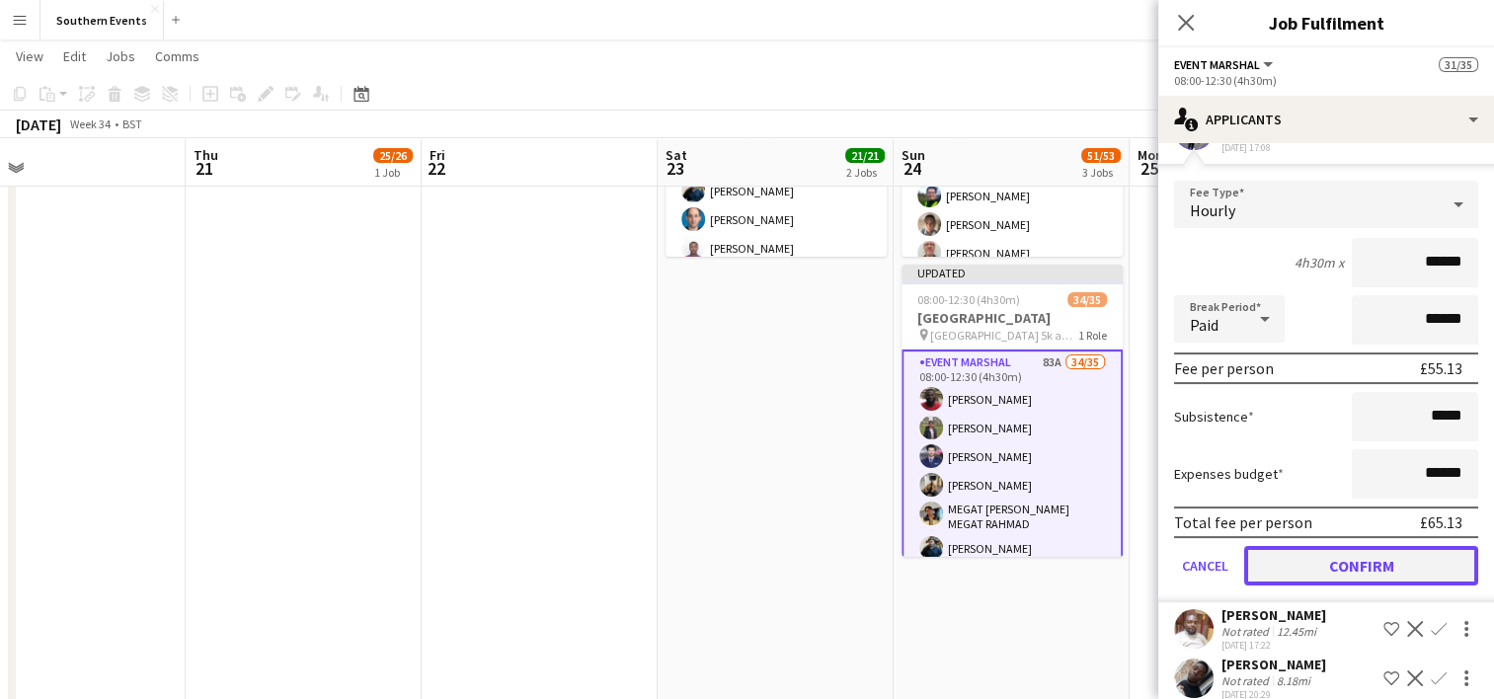
click at [1297, 565] on button "Confirm" at bounding box center [1361, 565] width 234 height 39
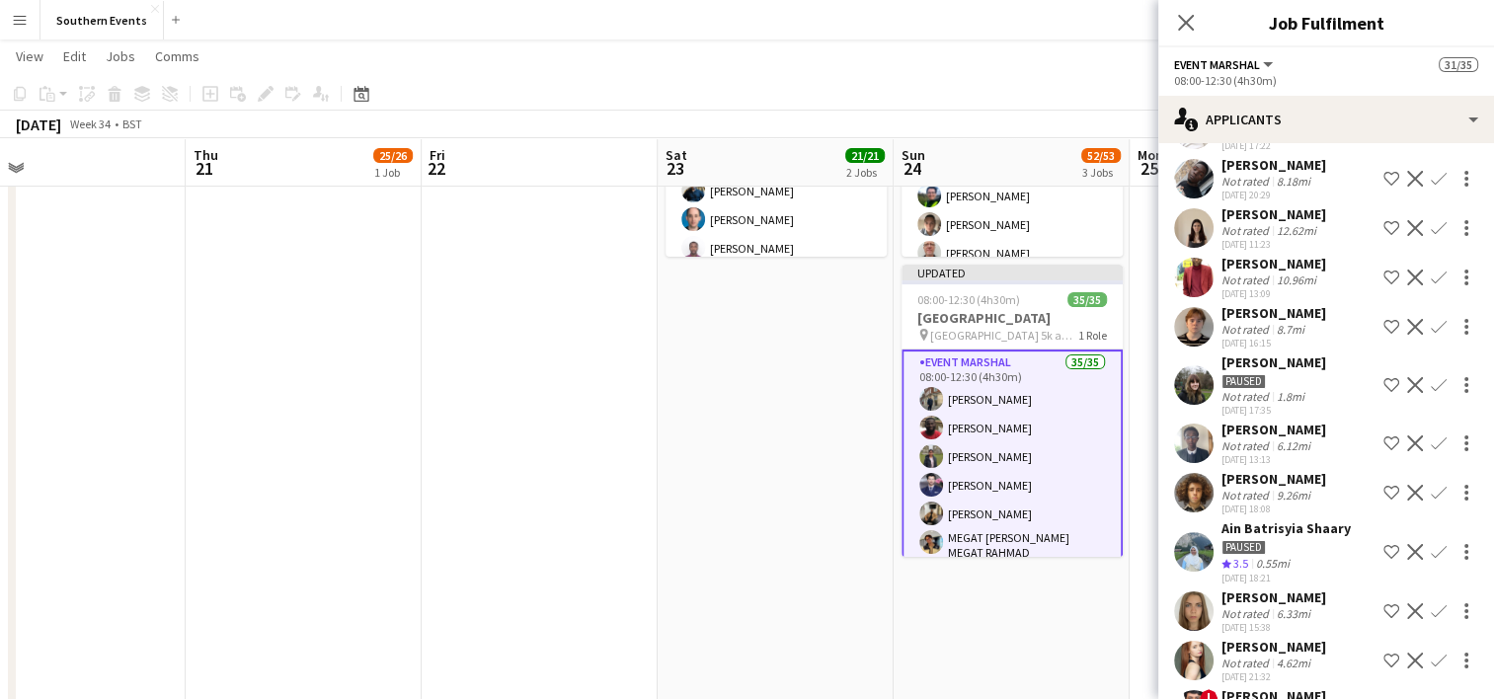
scroll to position [0, 0]
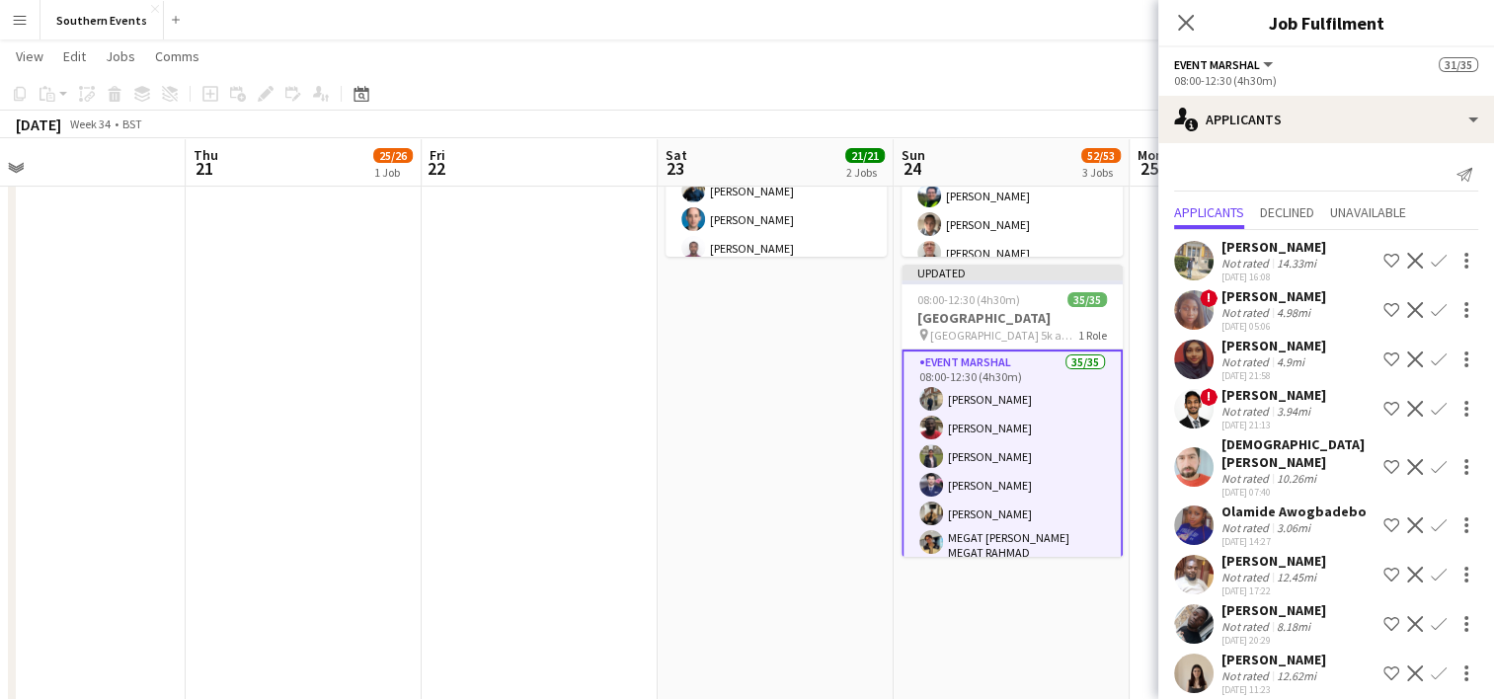
click at [1050, 613] on app-date-cell "07:00-12:30 (5h30m) 1/1 RT Kit Assistant - Clapham Common 5k and 10k pin Clapha…" at bounding box center [1012, 307] width 236 height 1024
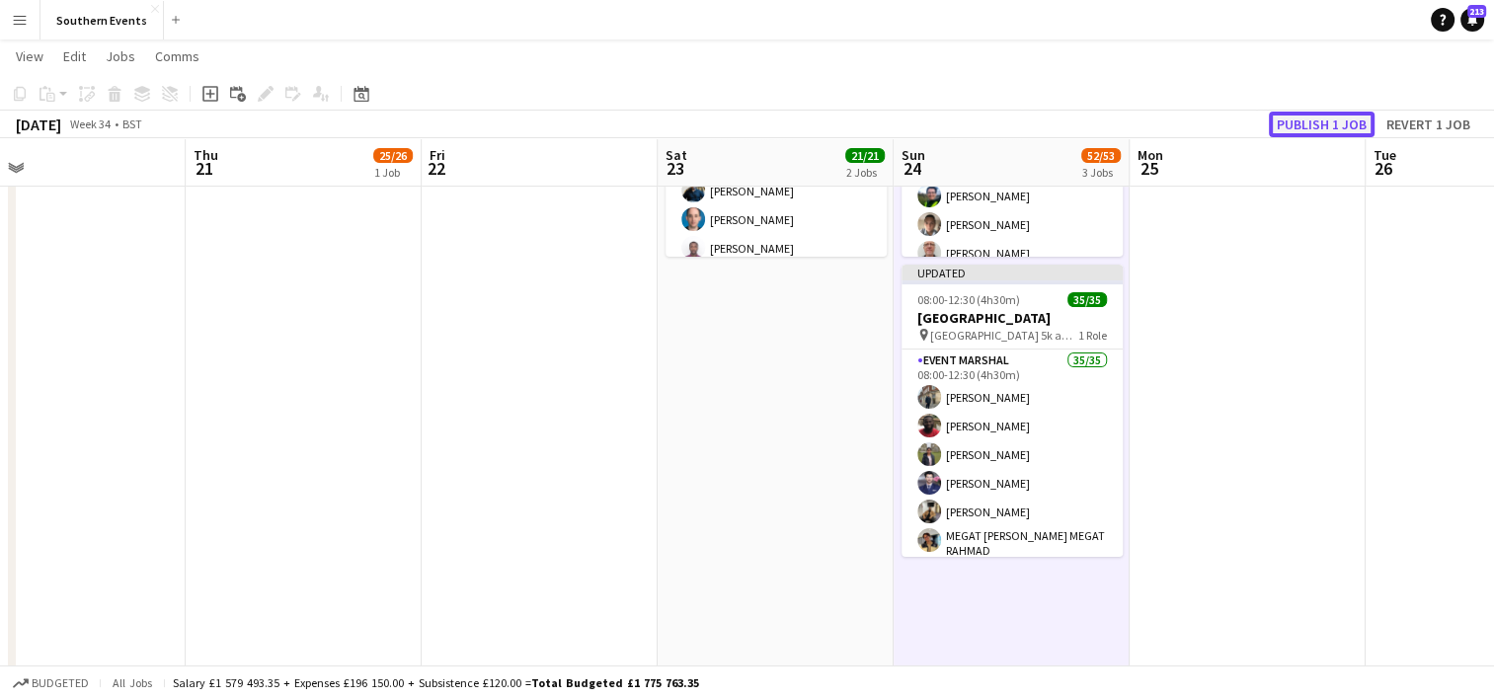
click at [1307, 130] on button "Publish 1 job" at bounding box center [1322, 125] width 106 height 26
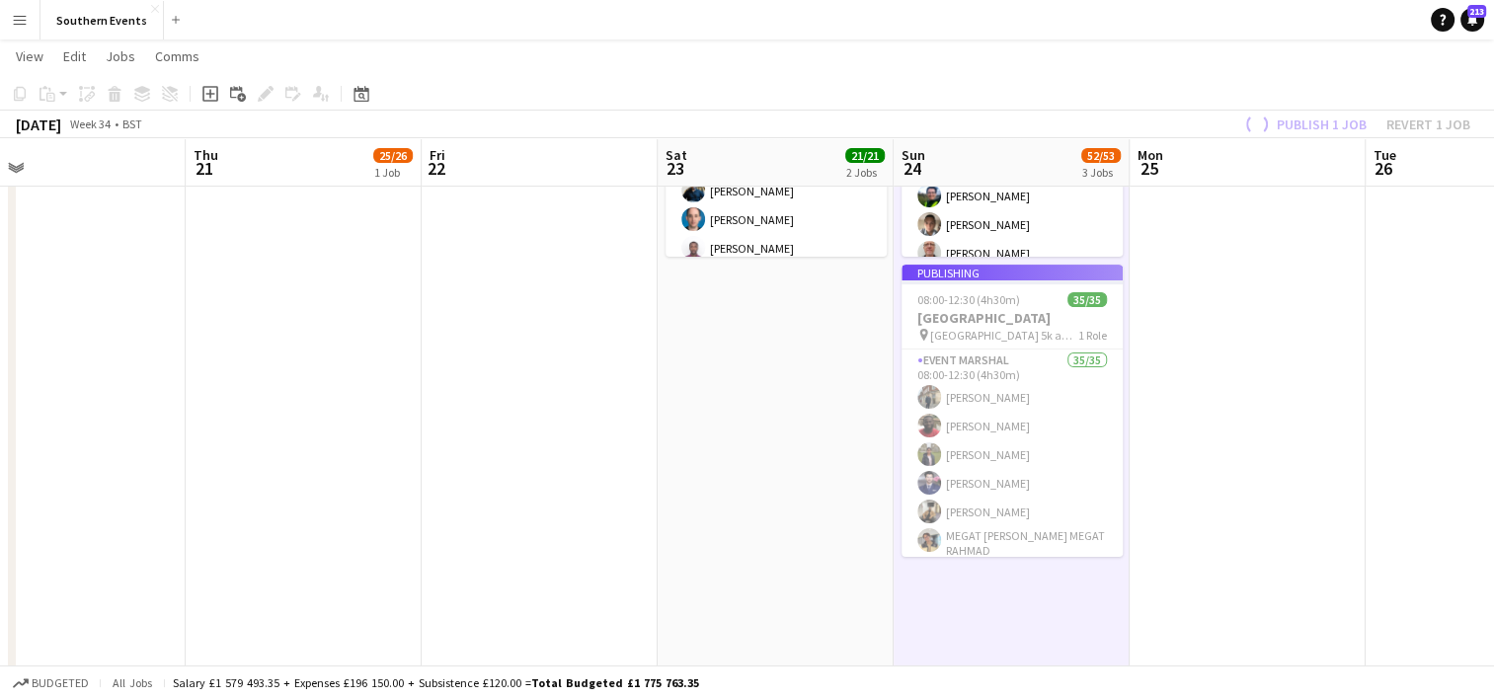
click at [1042, 416] on app-job-card "Publishing 08:00-12:30 (4h30m) 35/35 [GEOGRAPHIC_DATA] pin Regents Park 5k and …" at bounding box center [1012, 411] width 221 height 292
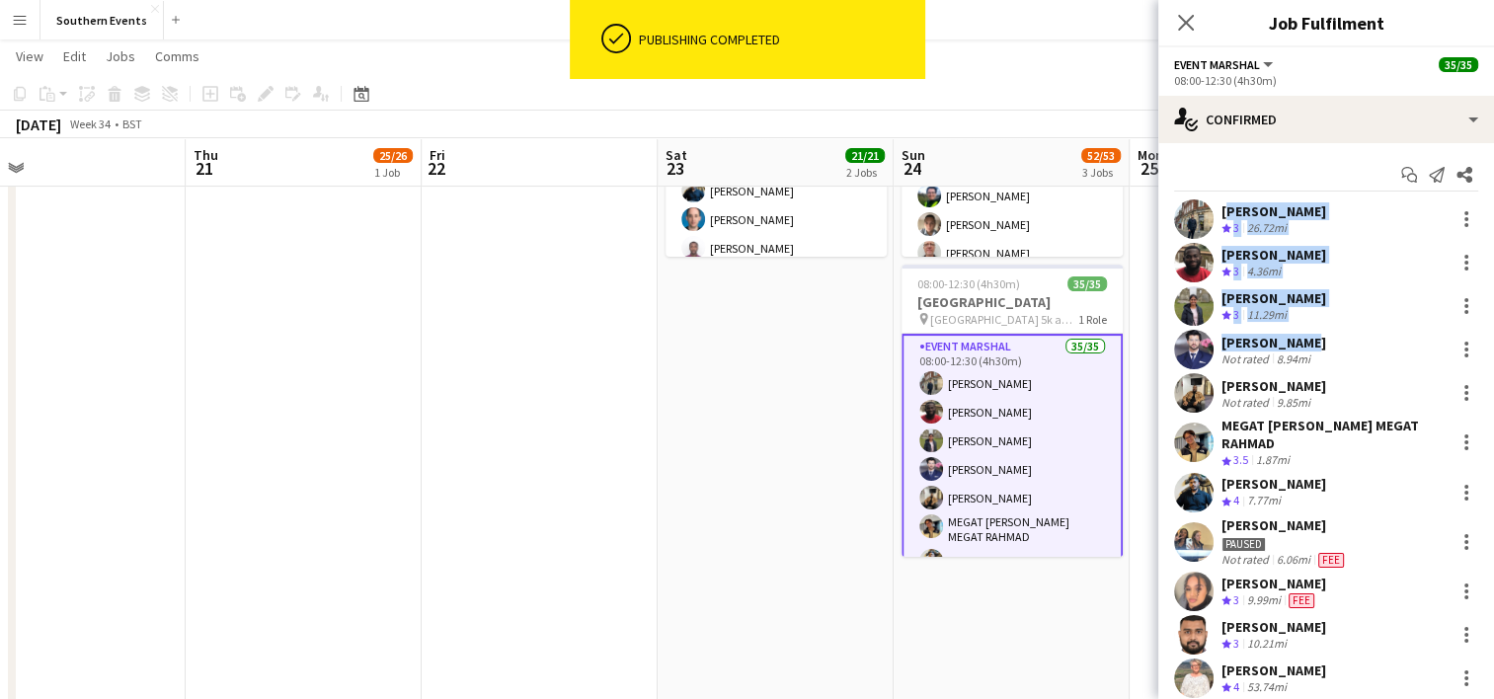
drag, startPoint x: 1222, startPoint y: 209, endPoint x: 1346, endPoint y: 336, distance: 176.7
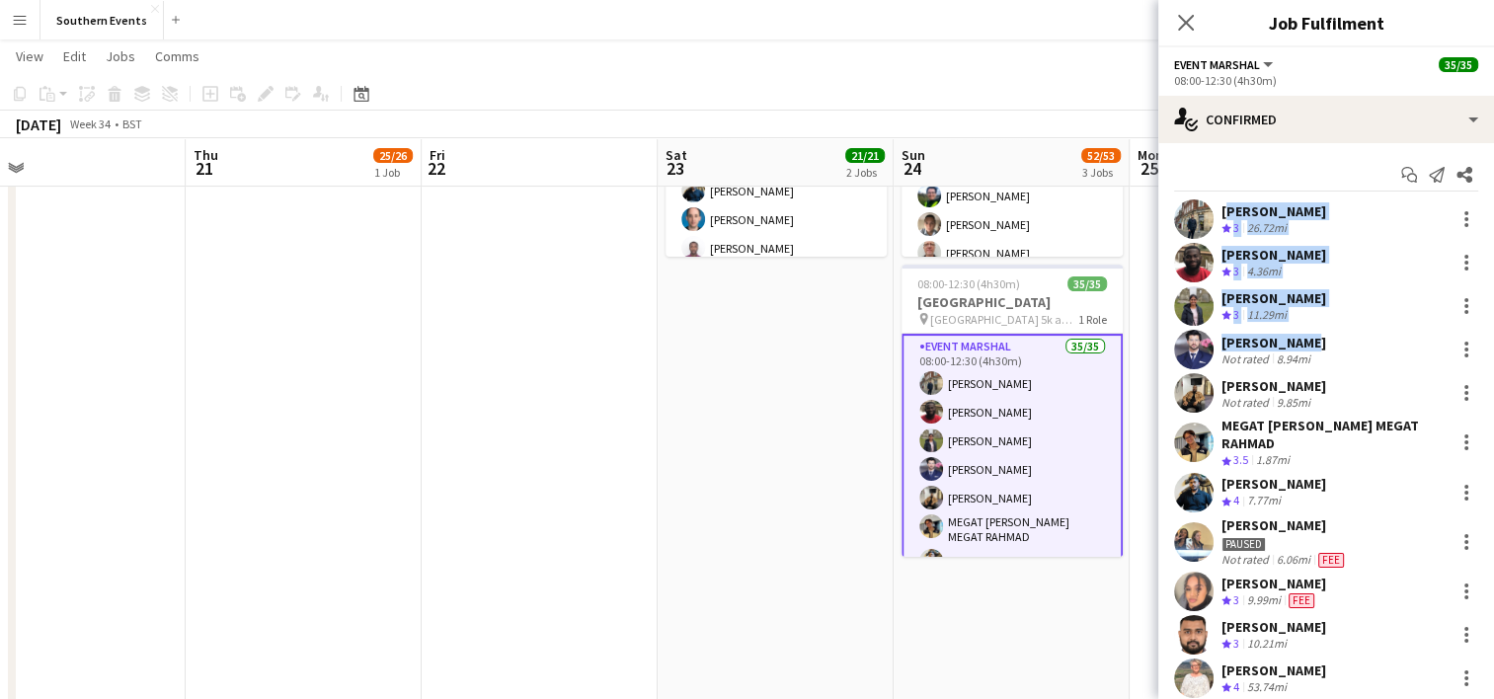
copy div "[PERSON_NAME] Crew rating 3 26.72mi [PERSON_NAME] Crew rating 3 4.36mi Dhanuvar…"
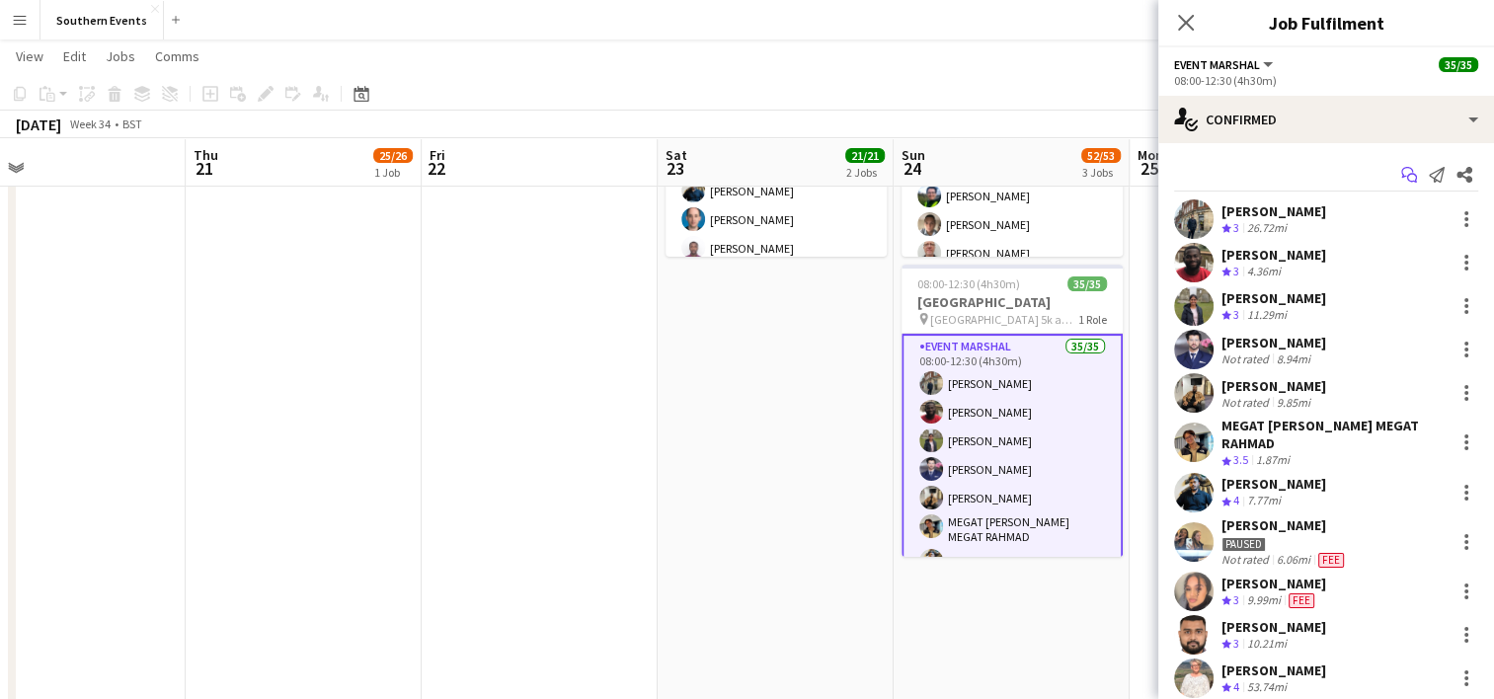
click at [1401, 167] on icon at bounding box center [1407, 172] width 12 height 11
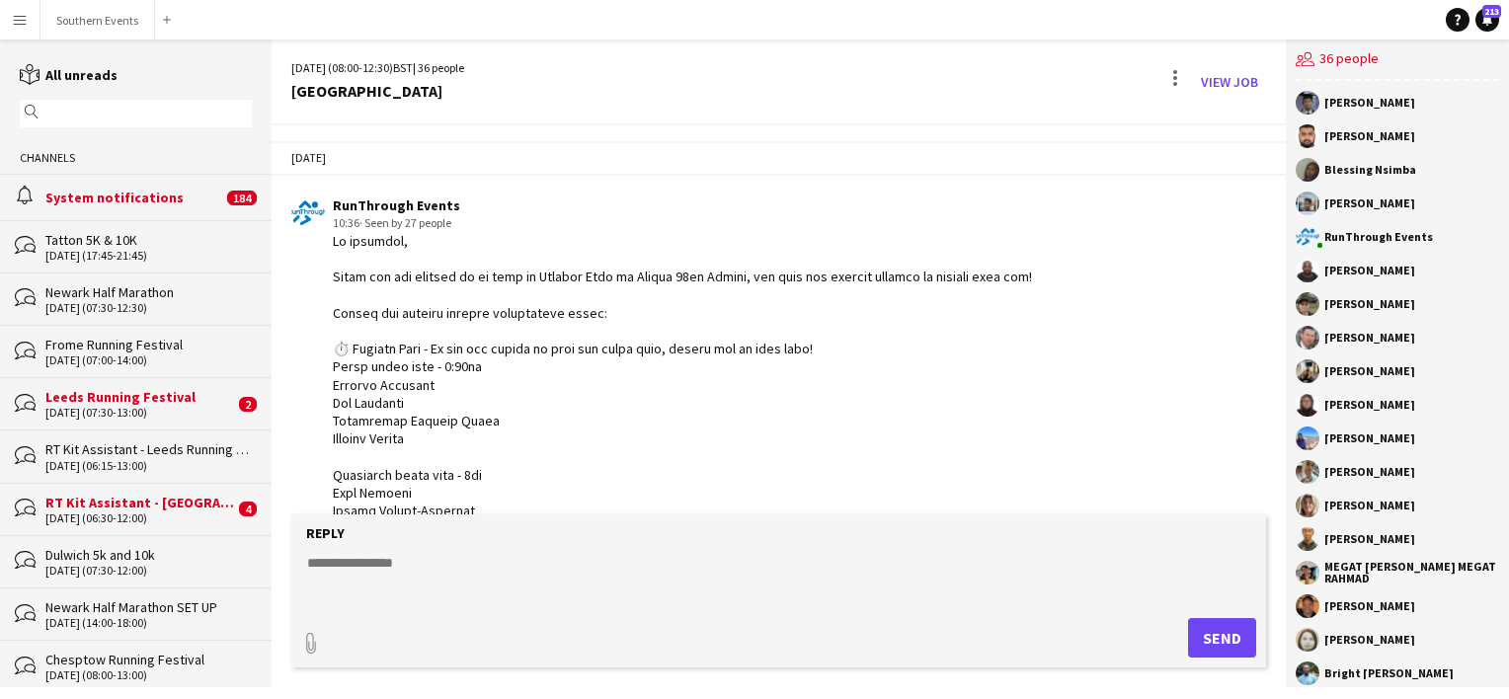
scroll to position [622, 0]
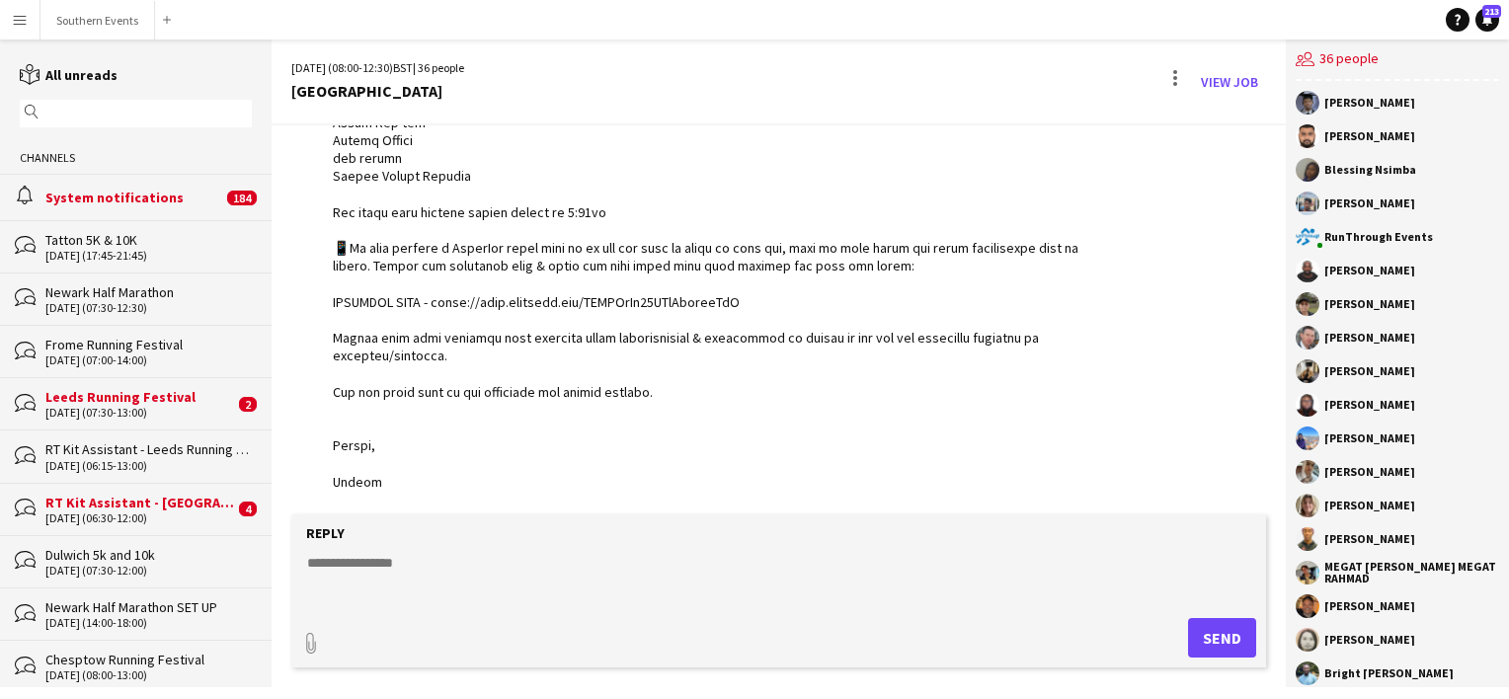
click at [387, 560] on textarea at bounding box center [782, 578] width 955 height 51
paste textarea "**********"
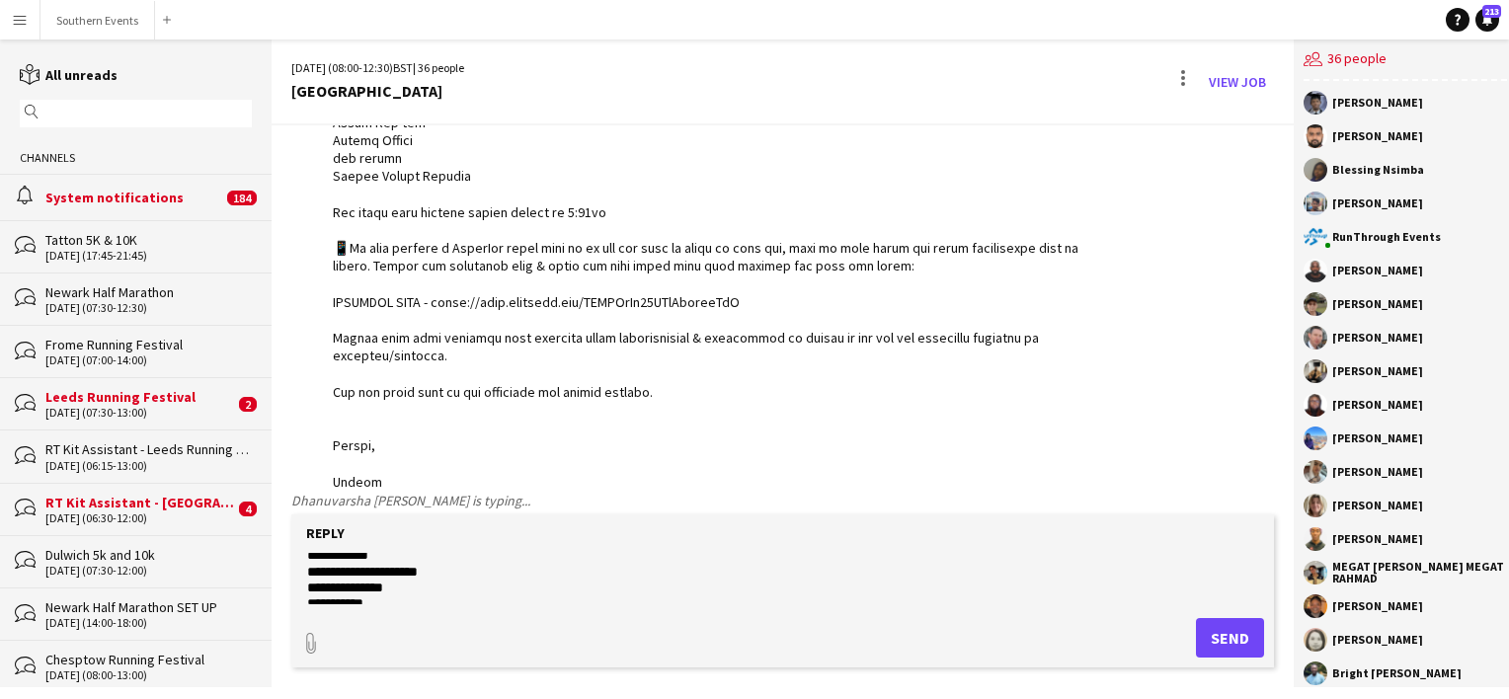
scroll to position [0, 0]
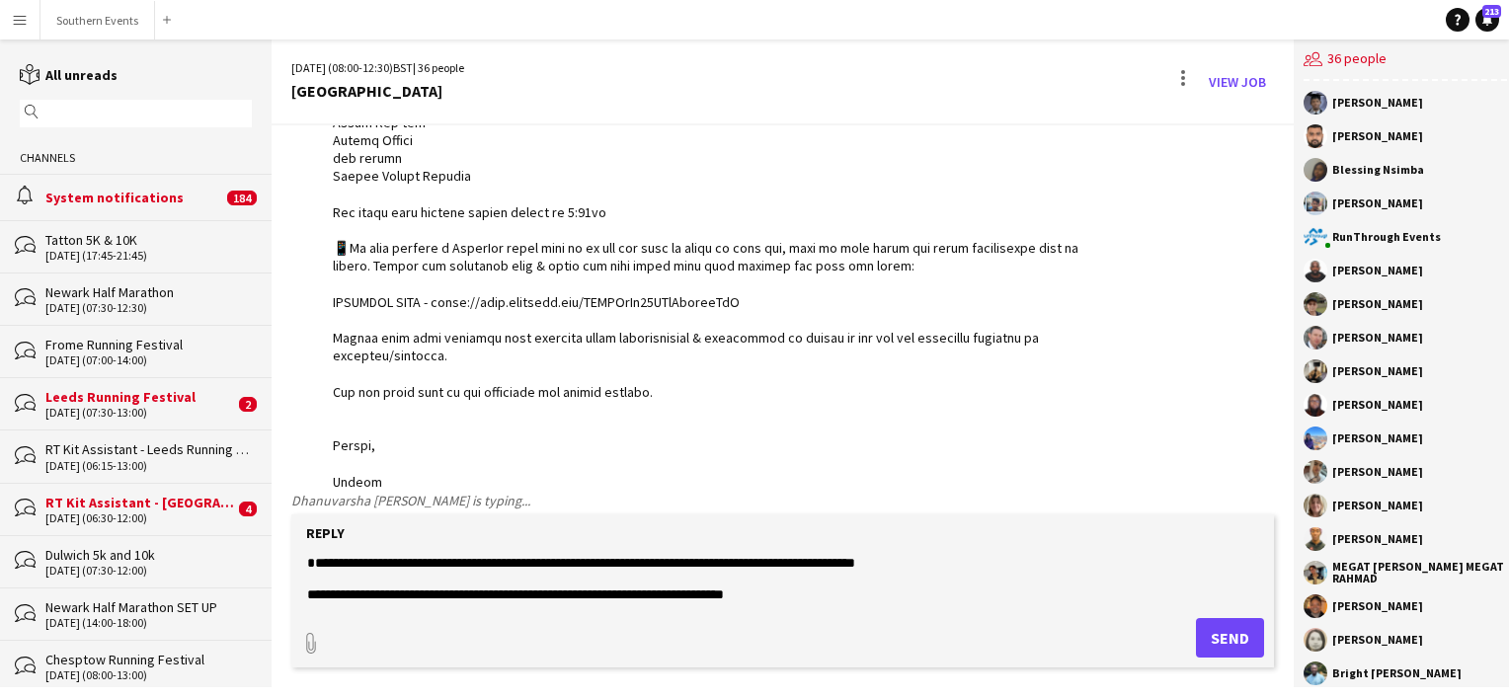
click at [308, 580] on textarea at bounding box center [782, 578] width 955 height 51
click at [453, 580] on textarea at bounding box center [782, 578] width 955 height 51
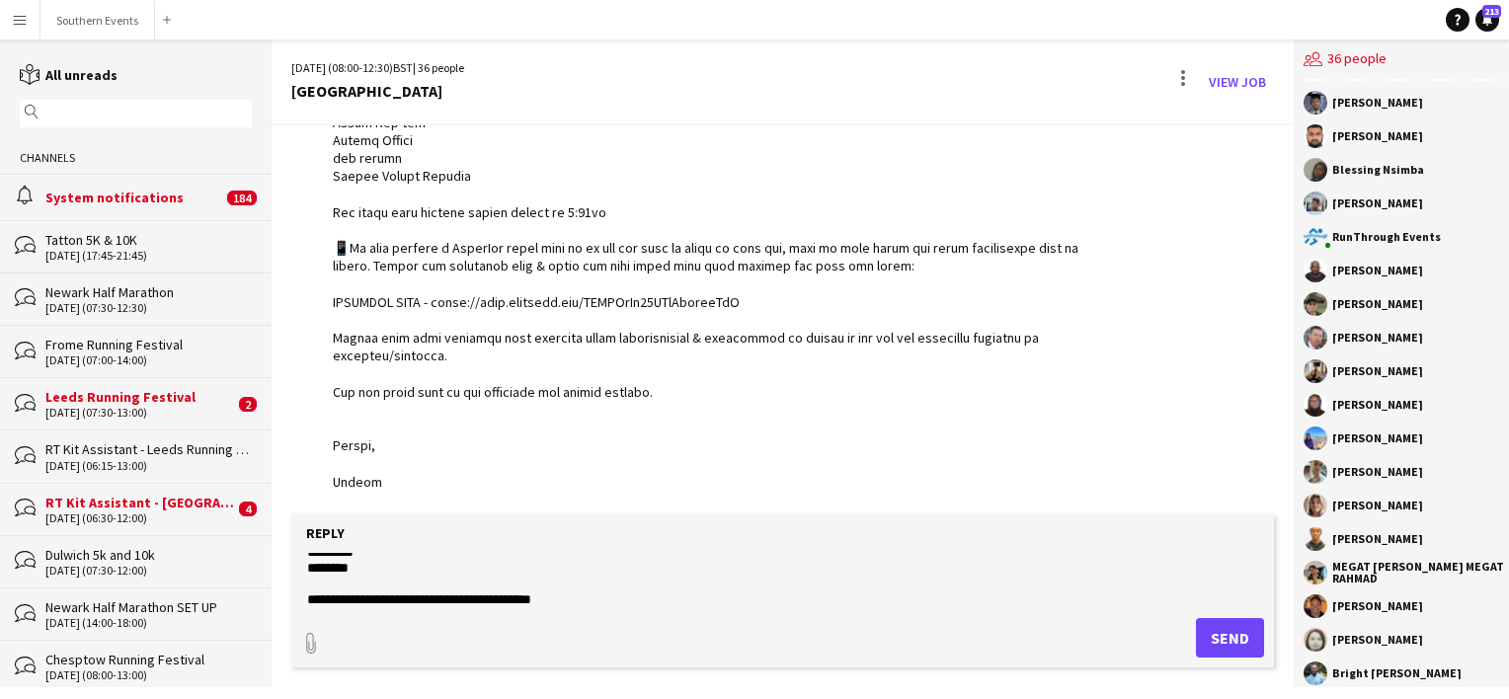
scroll to position [1272, 0]
type textarea "**********"
click at [1213, 632] on button "Send" at bounding box center [1230, 637] width 68 height 39
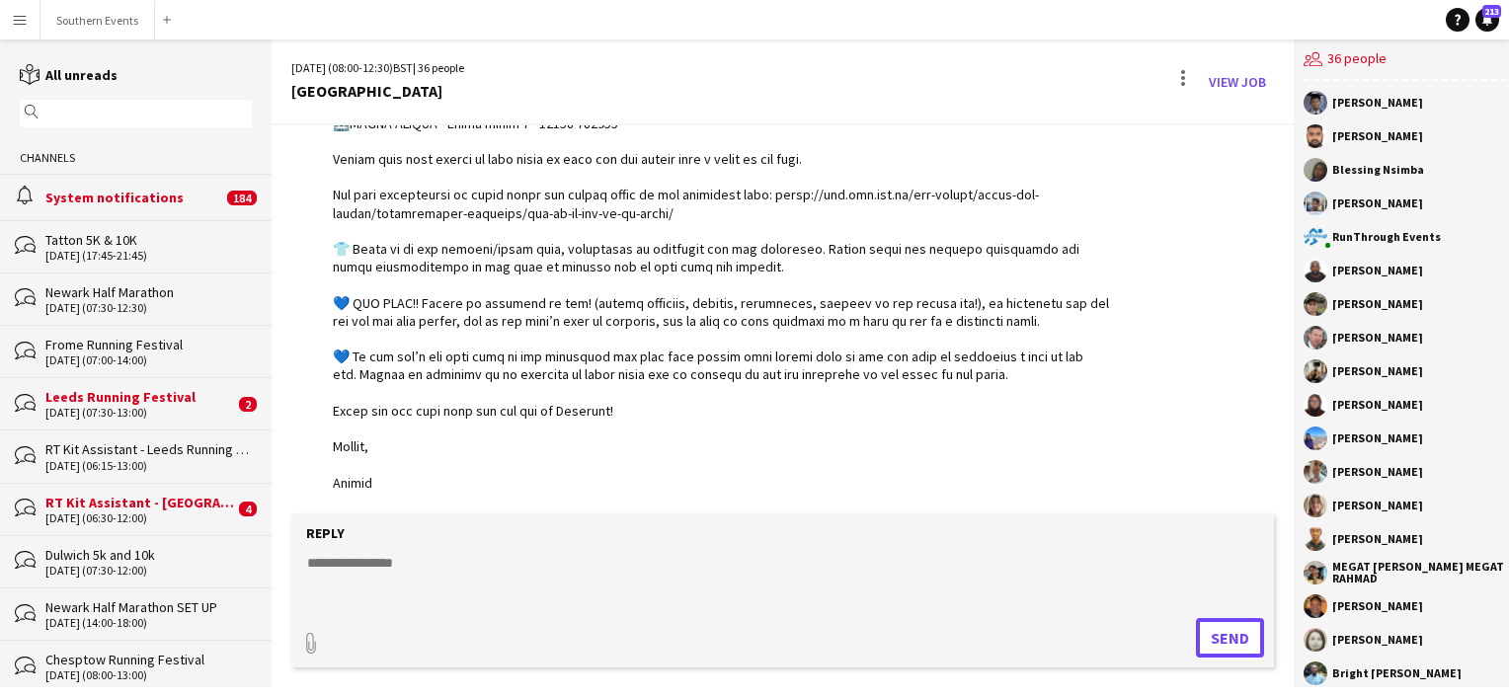
scroll to position [2287, 0]
